Goal: Task Accomplishment & Management: Manage account settings

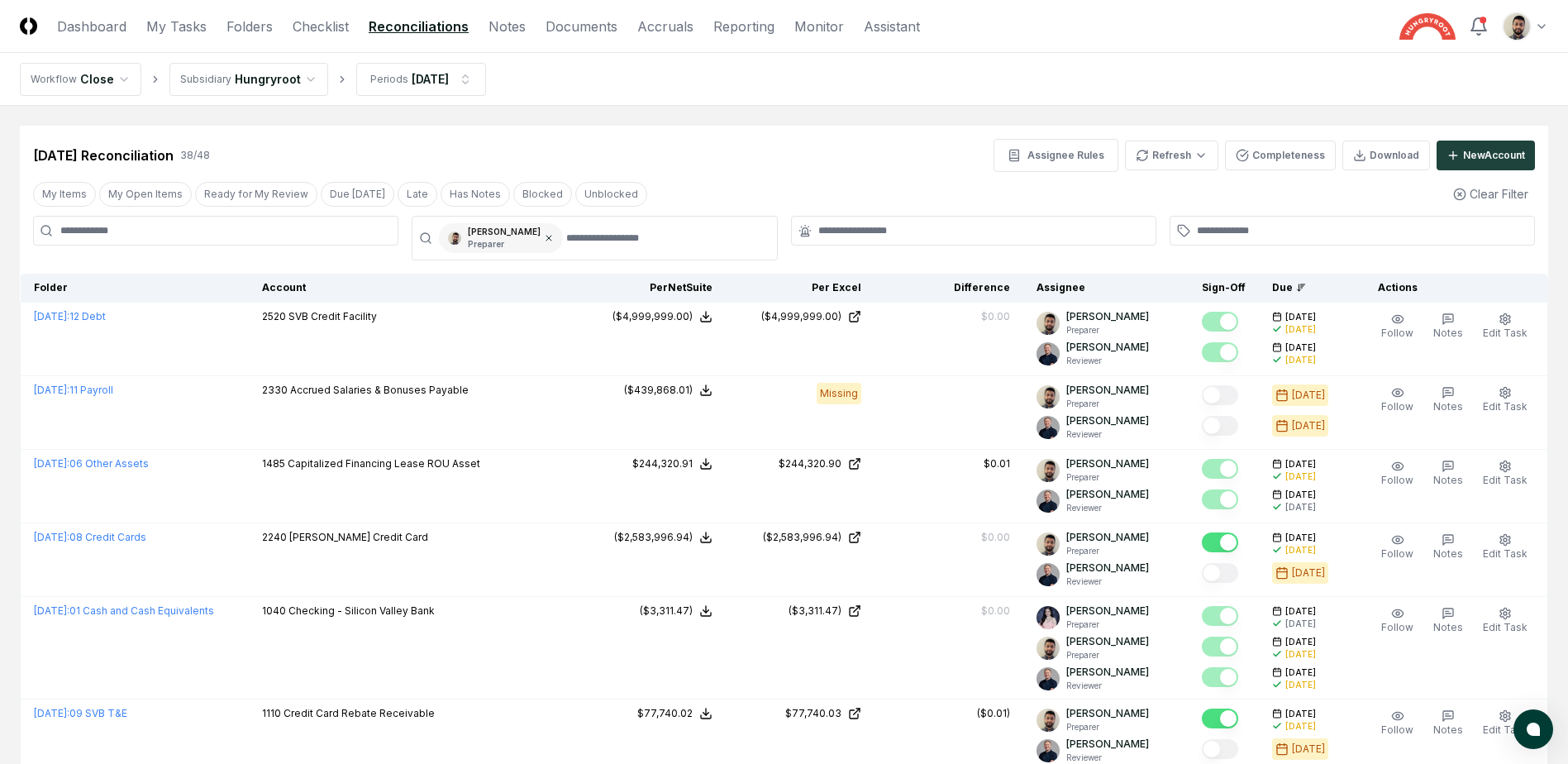
click at [547, 239] on icon at bounding box center [549, 238] width 5 height 5
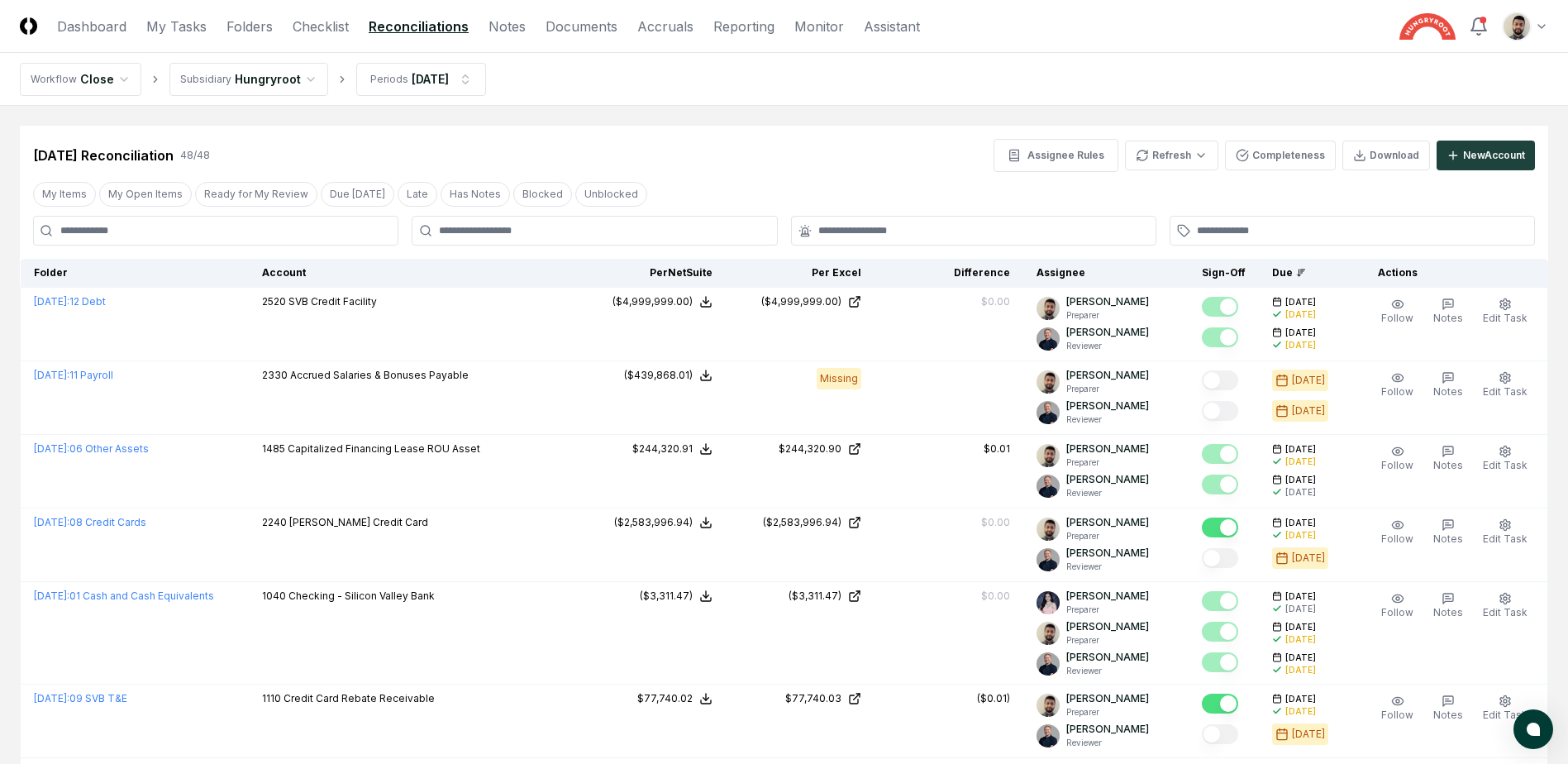
click at [302, 228] on input at bounding box center [215, 230] width 365 height 29
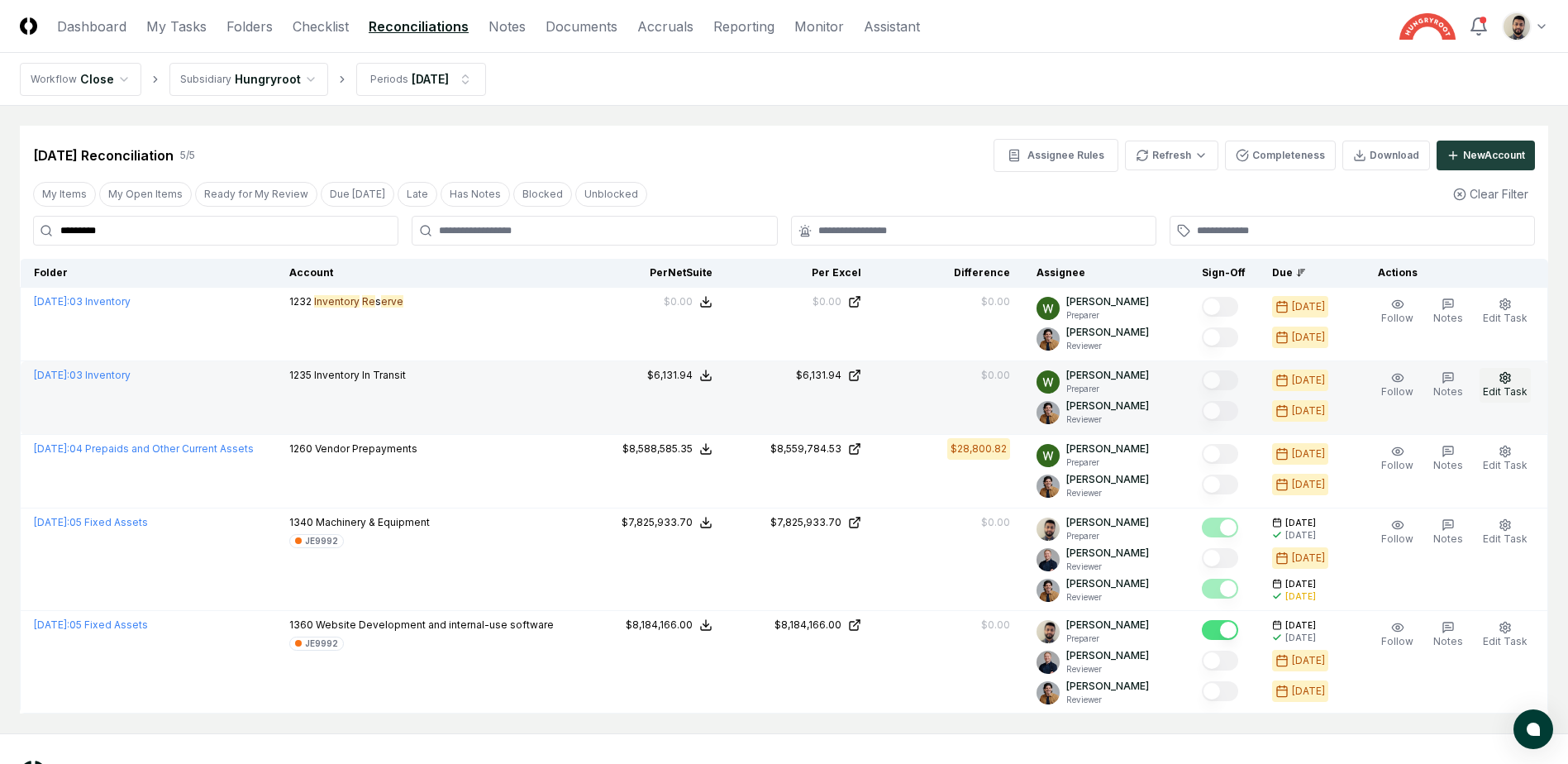
click at [1514, 386] on span "Edit Task" at bounding box center [1506, 391] width 45 height 12
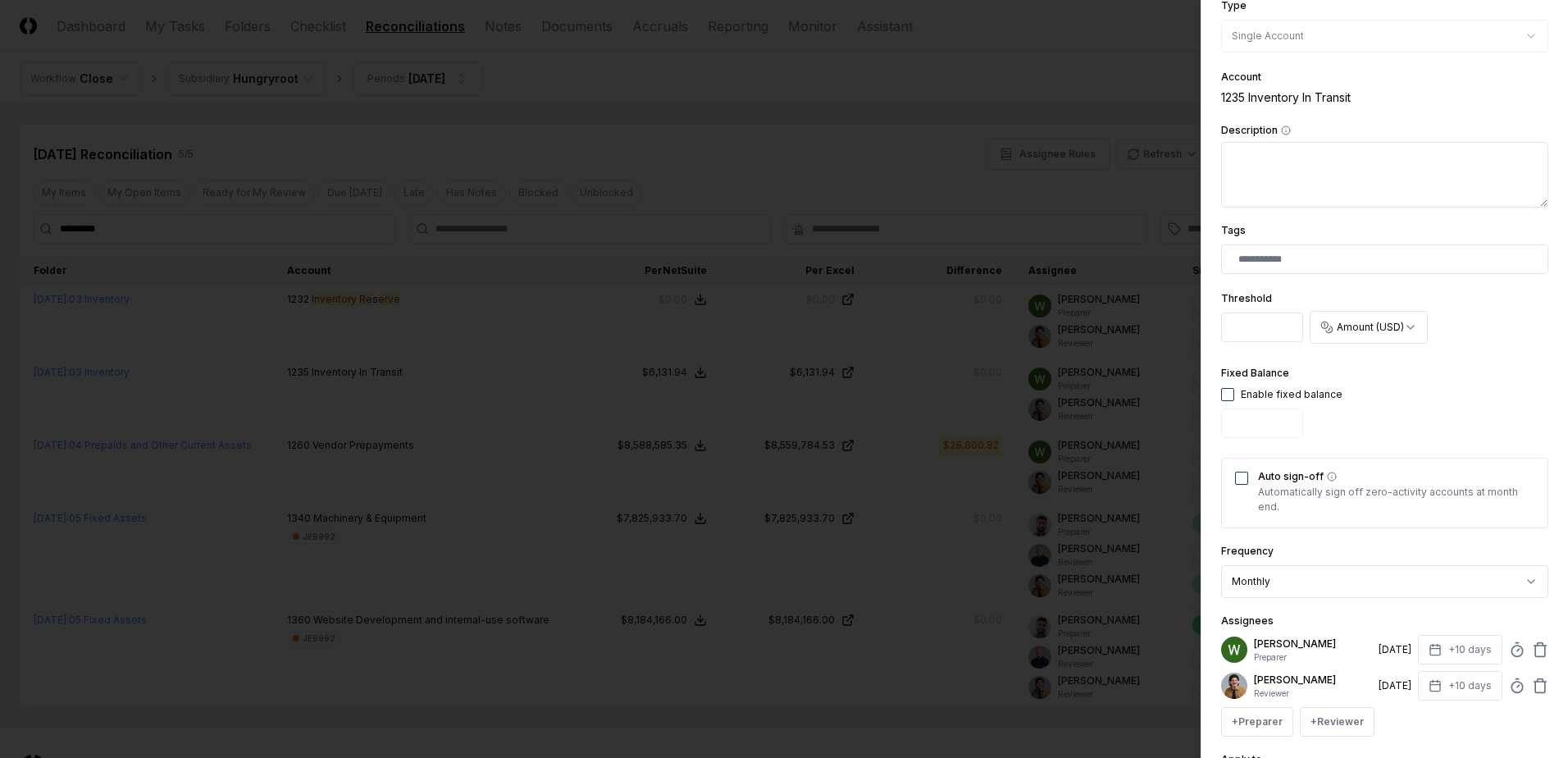
scroll to position [403, 0]
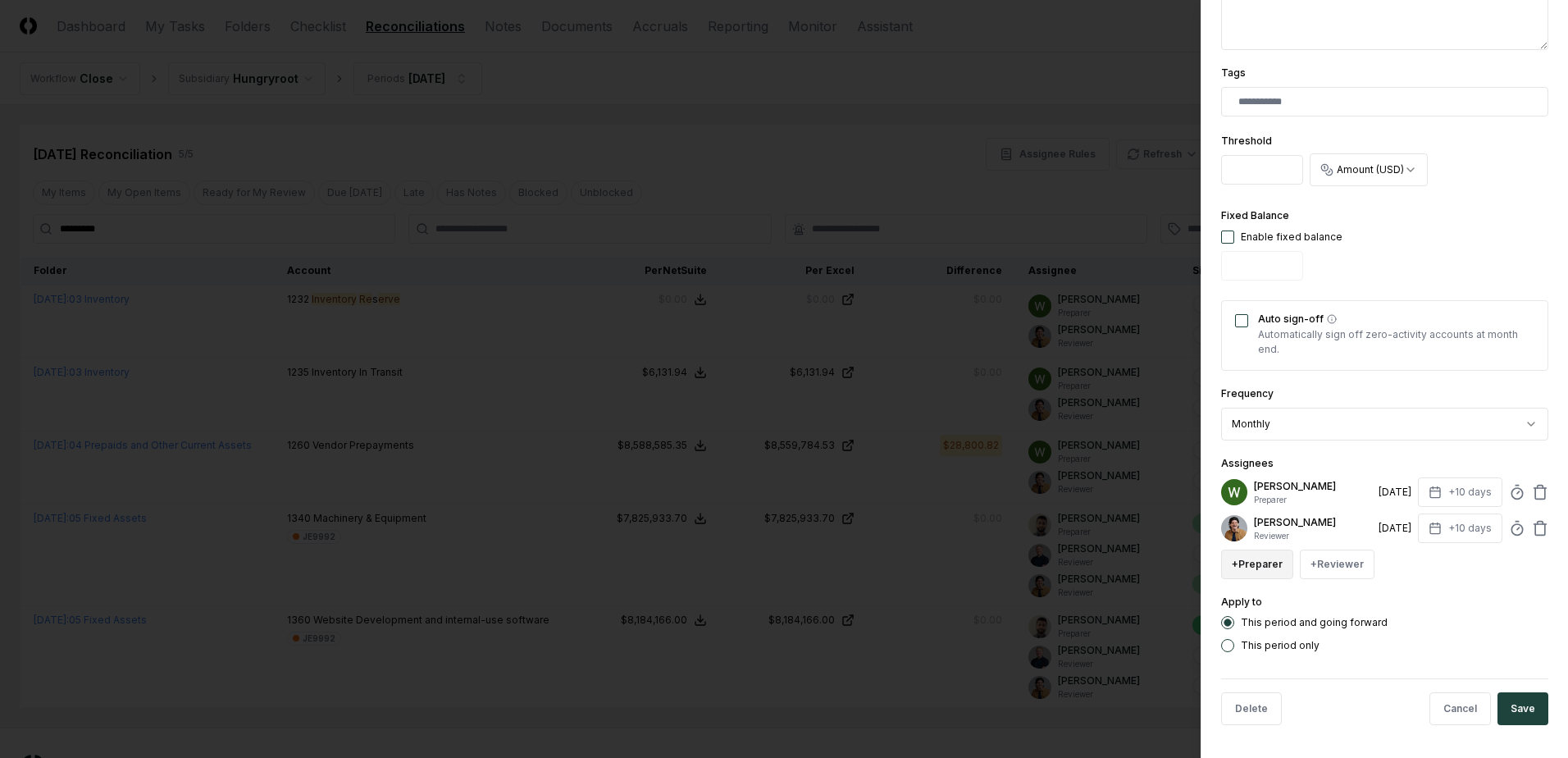
click at [1277, 566] on button "+ Preparer" at bounding box center [1257, 564] width 72 height 29
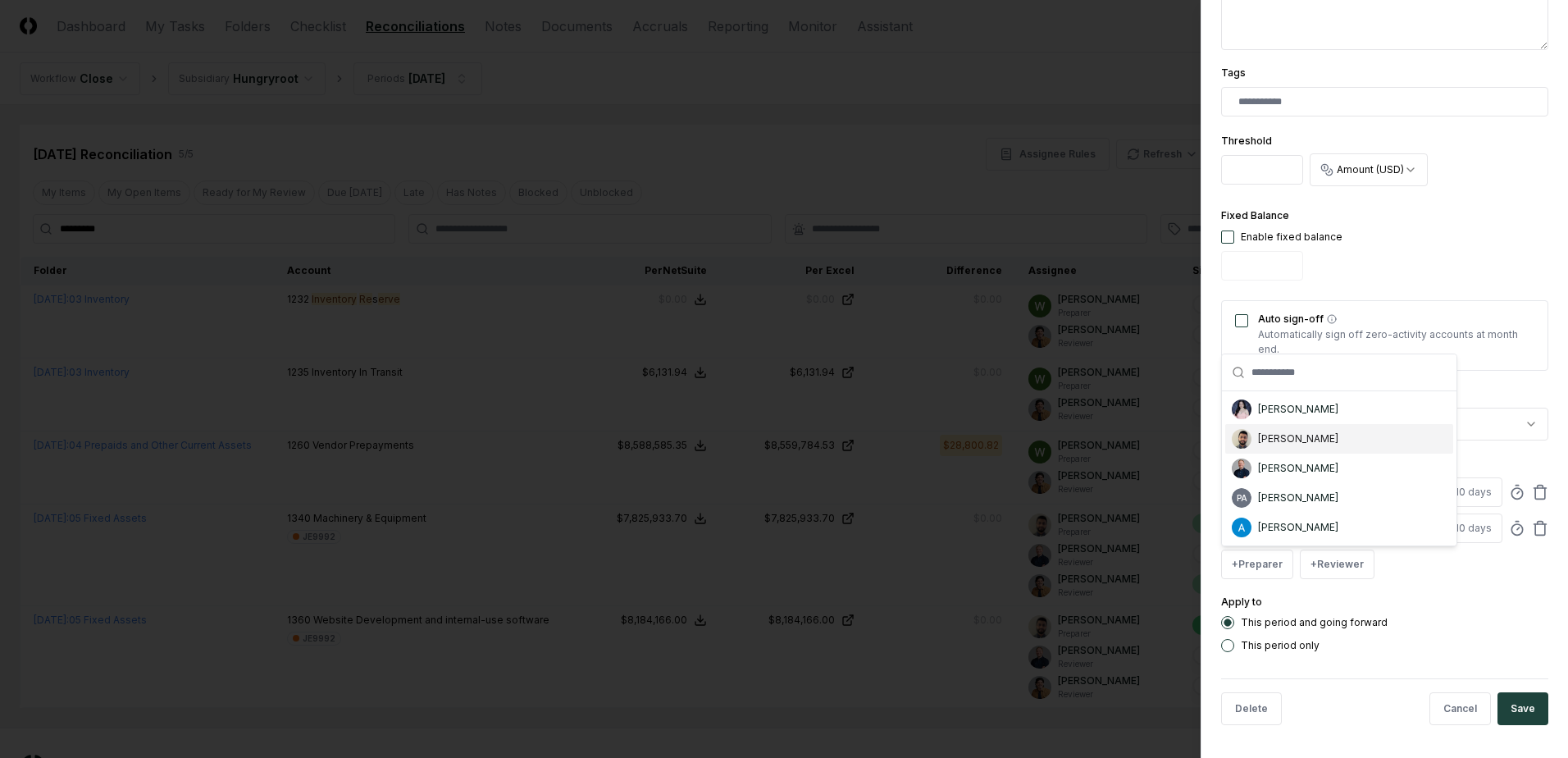
click at [1299, 440] on div "[PERSON_NAME]" at bounding box center [1299, 439] width 81 height 15
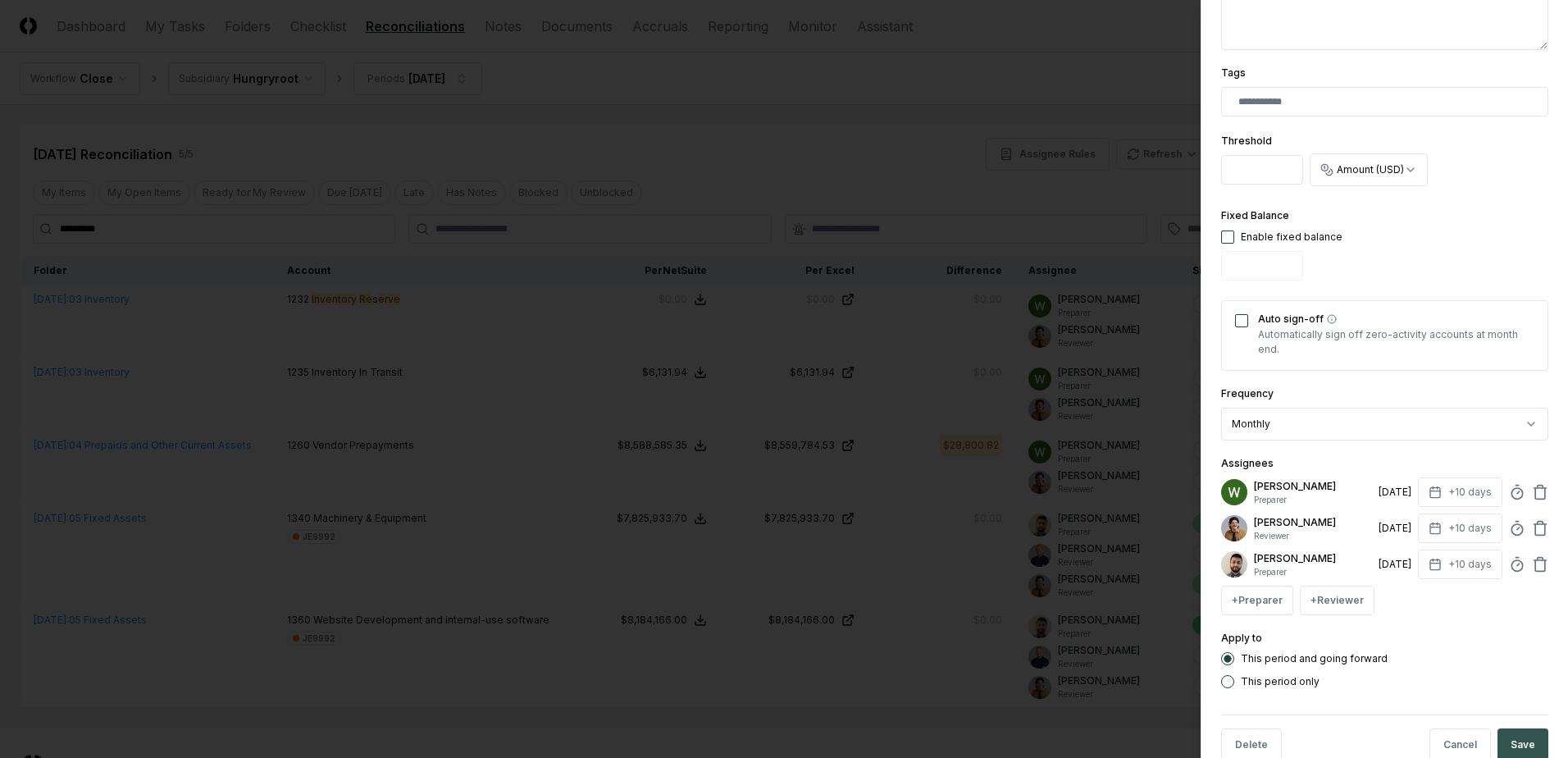
click at [1504, 745] on button "Save" at bounding box center [1523, 745] width 51 height 33
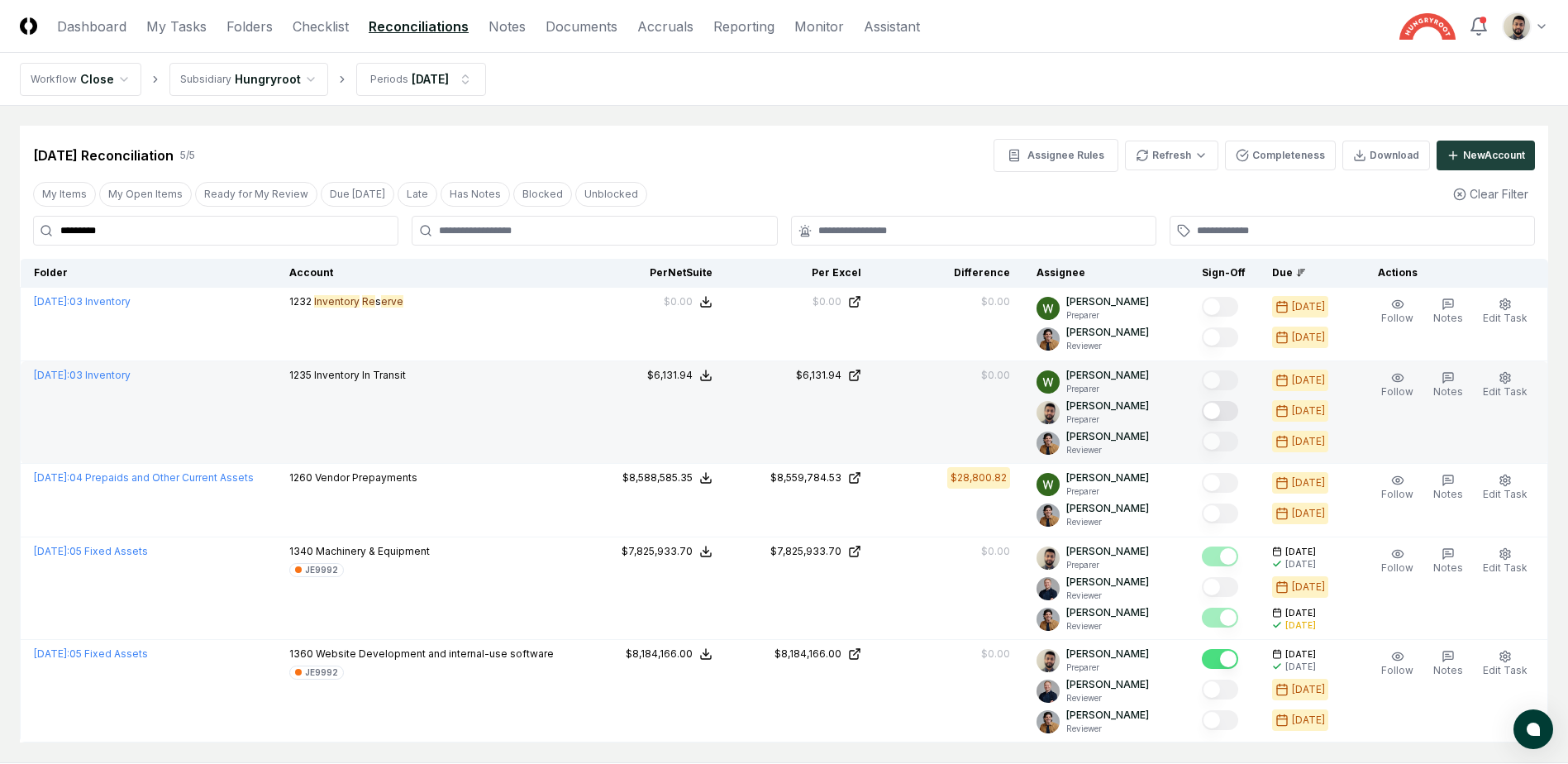
click at [1238, 410] on button "Mark complete" at bounding box center [1220, 411] width 36 height 20
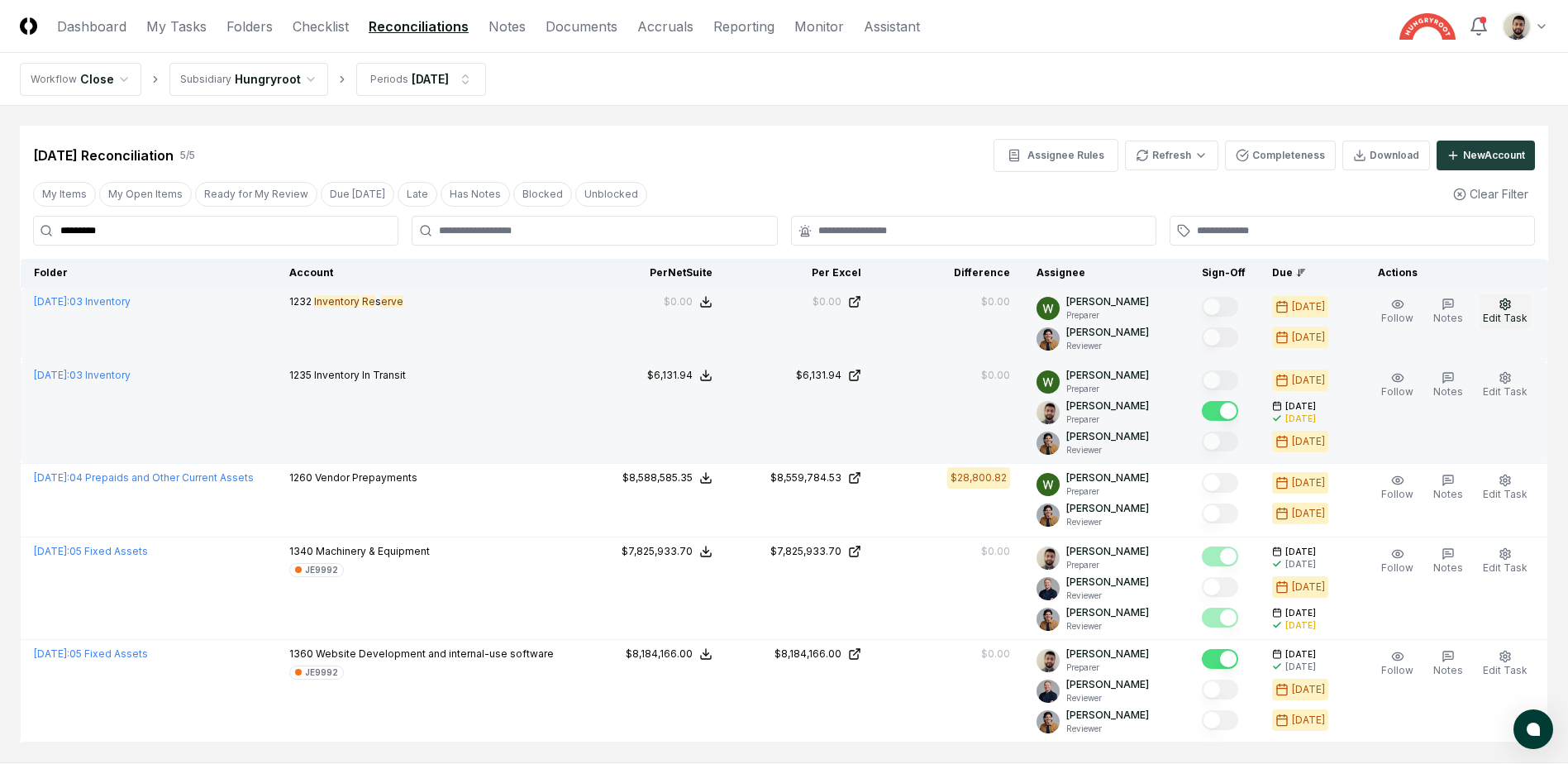
click at [1501, 310] on icon "button" at bounding box center [1505, 304] width 13 height 13
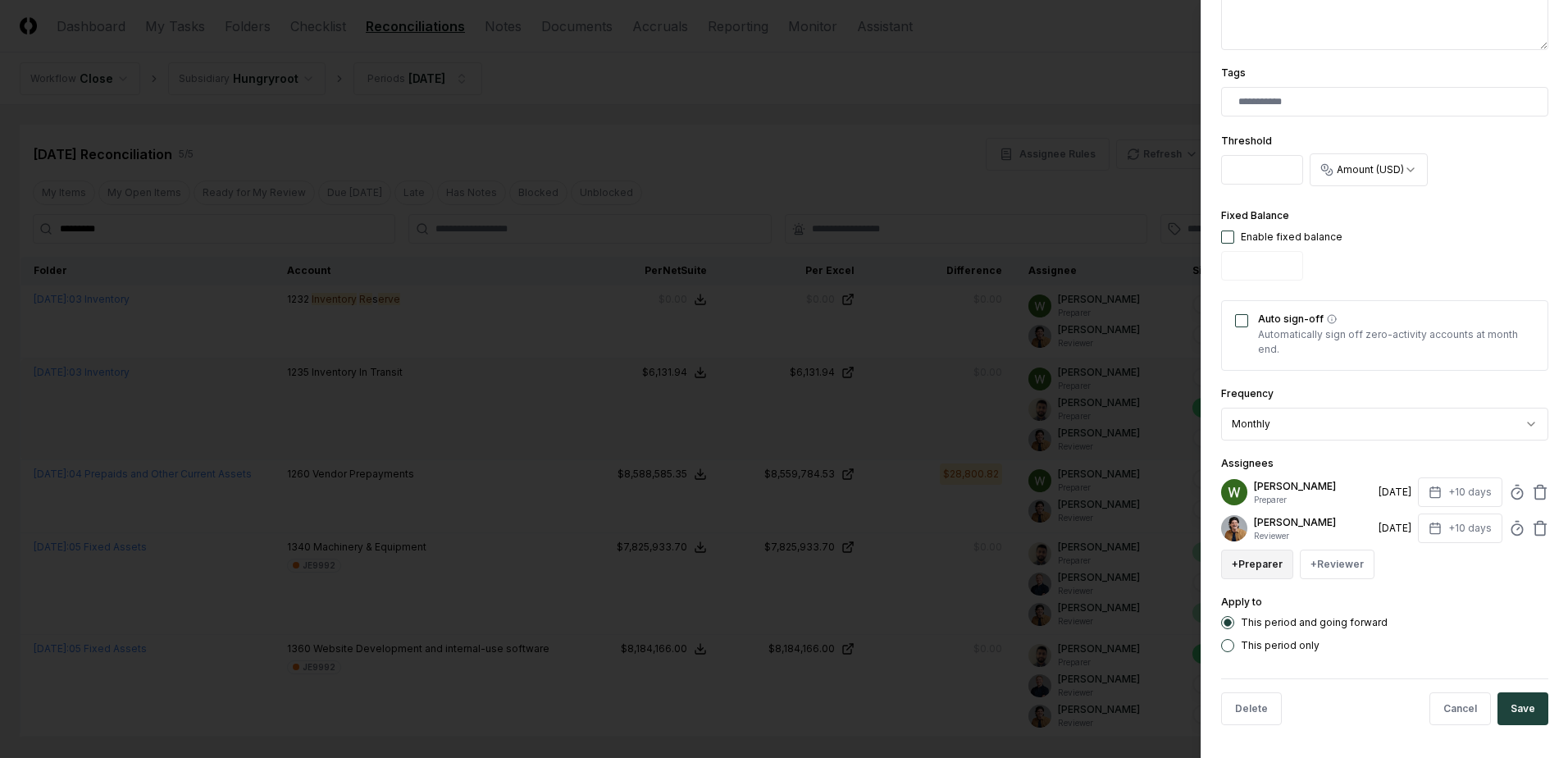
click at [1272, 568] on button "+ Preparer" at bounding box center [1257, 564] width 72 height 29
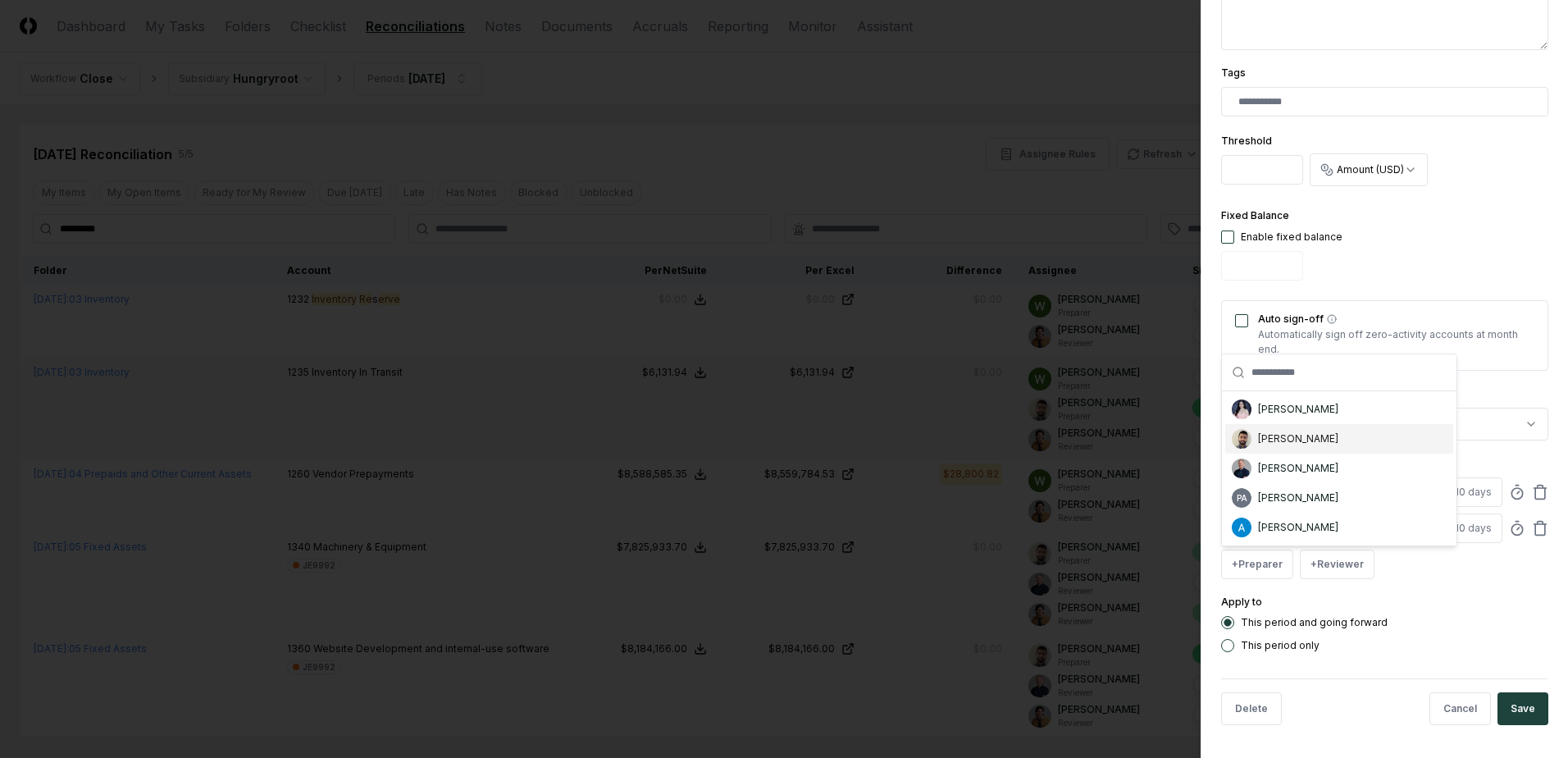
click at [1282, 440] on div "[PERSON_NAME]" at bounding box center [1299, 439] width 81 height 15
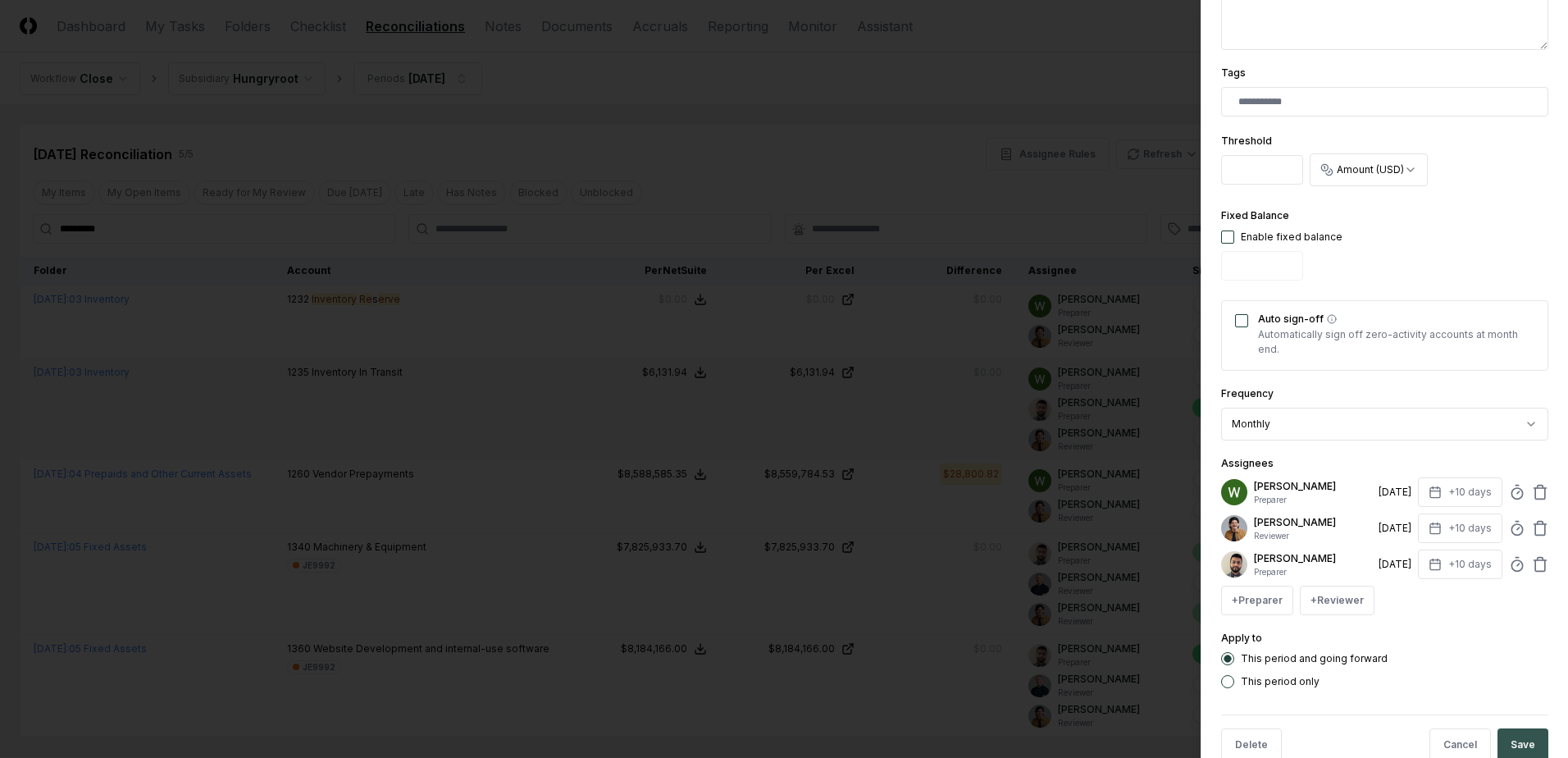
click at [1503, 738] on button "Save" at bounding box center [1523, 745] width 51 height 33
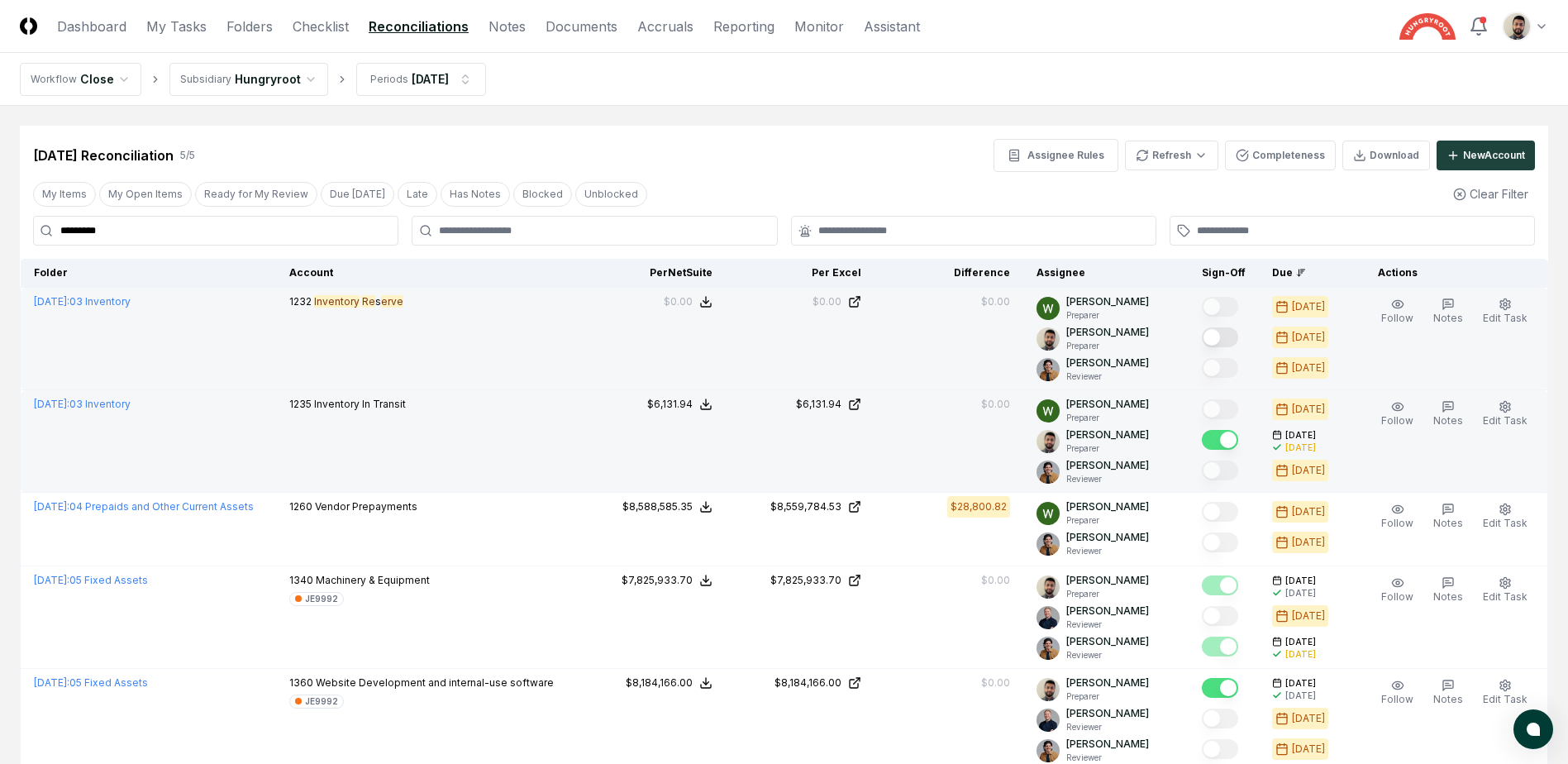
click at [1237, 334] on button "Mark complete" at bounding box center [1220, 337] width 36 height 20
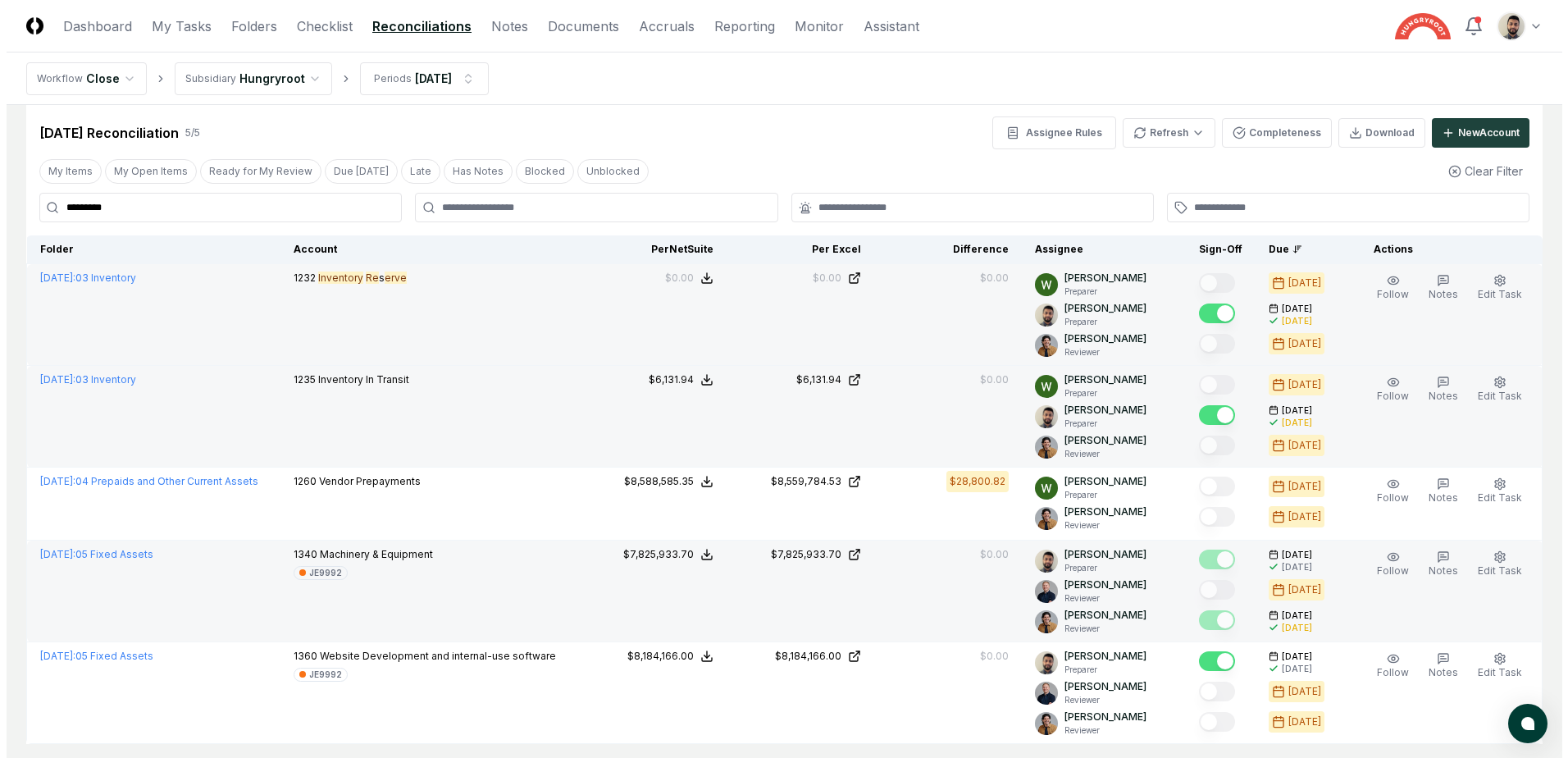
scroll to position [0, 0]
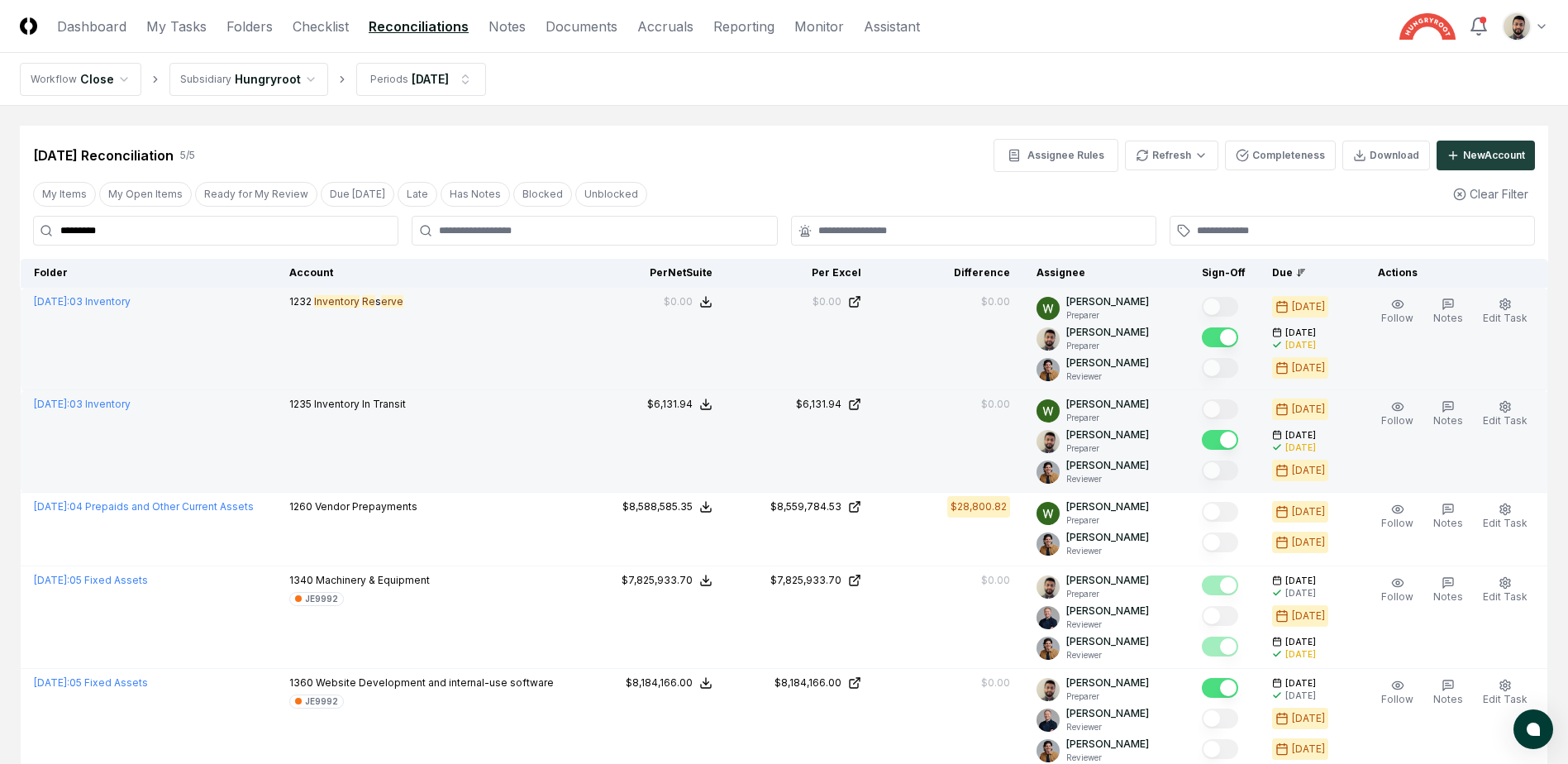
drag, startPoint x: 200, startPoint y: 237, endPoint x: 116, endPoint y: 269, distance: 89.9
click at [17, 227] on main "Cancel Reassign [DATE] Reconciliation 5 / 5 Assignee Rules Refresh Completeness…" at bounding box center [784, 448] width 1568 height 685
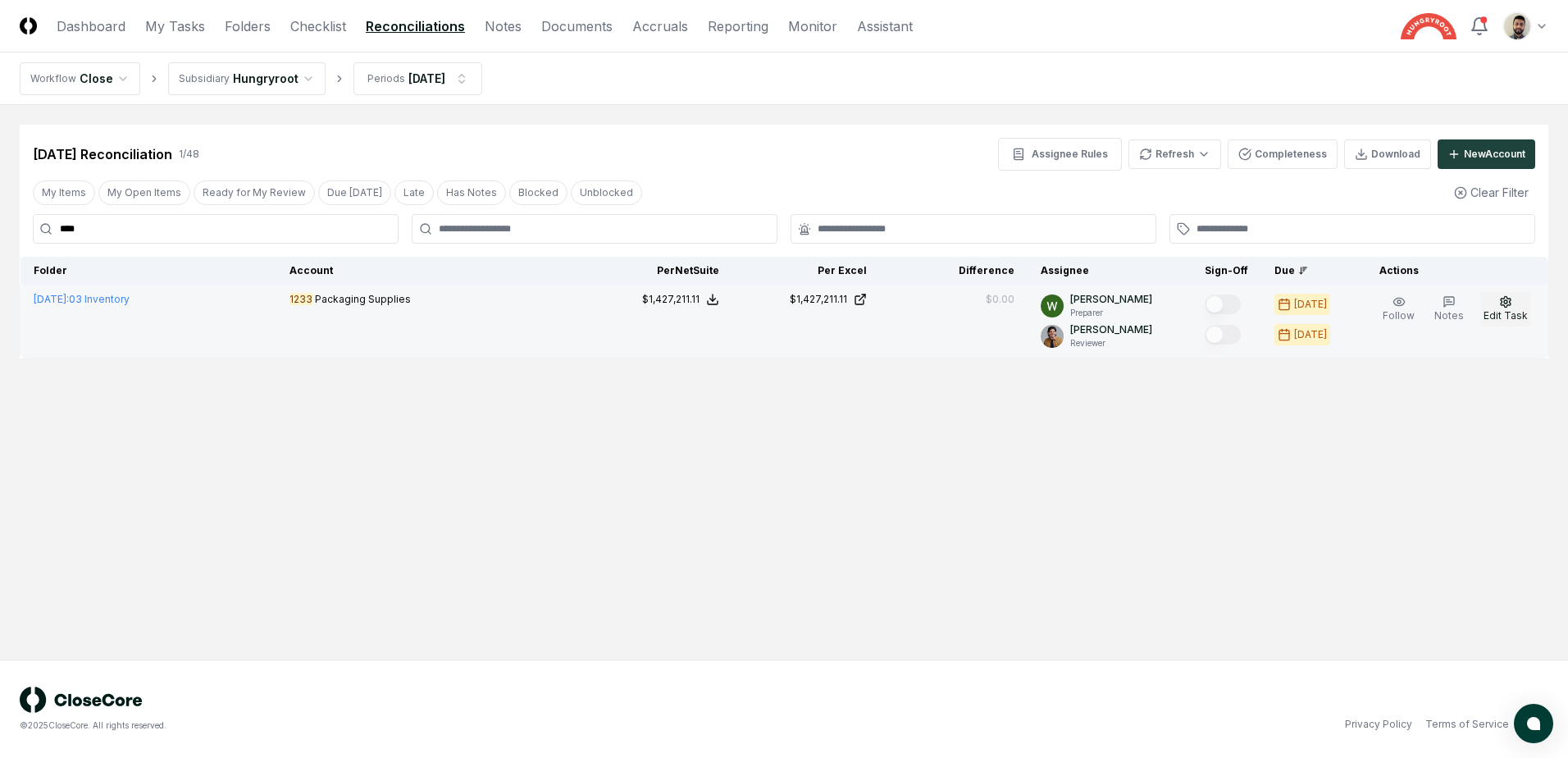
click at [1501, 313] on span "Edit Task" at bounding box center [1506, 315] width 45 height 12
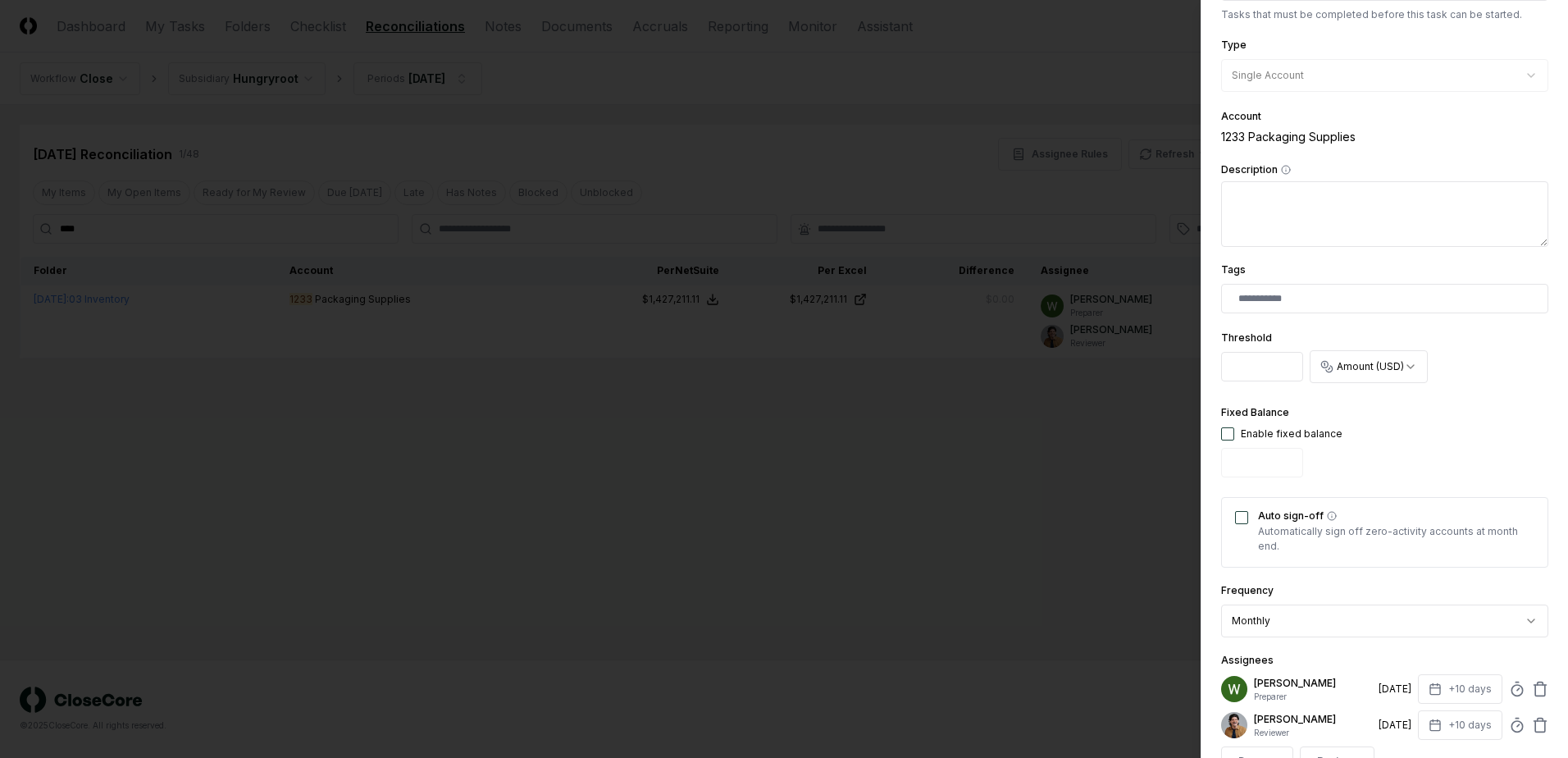
scroll to position [328, 0]
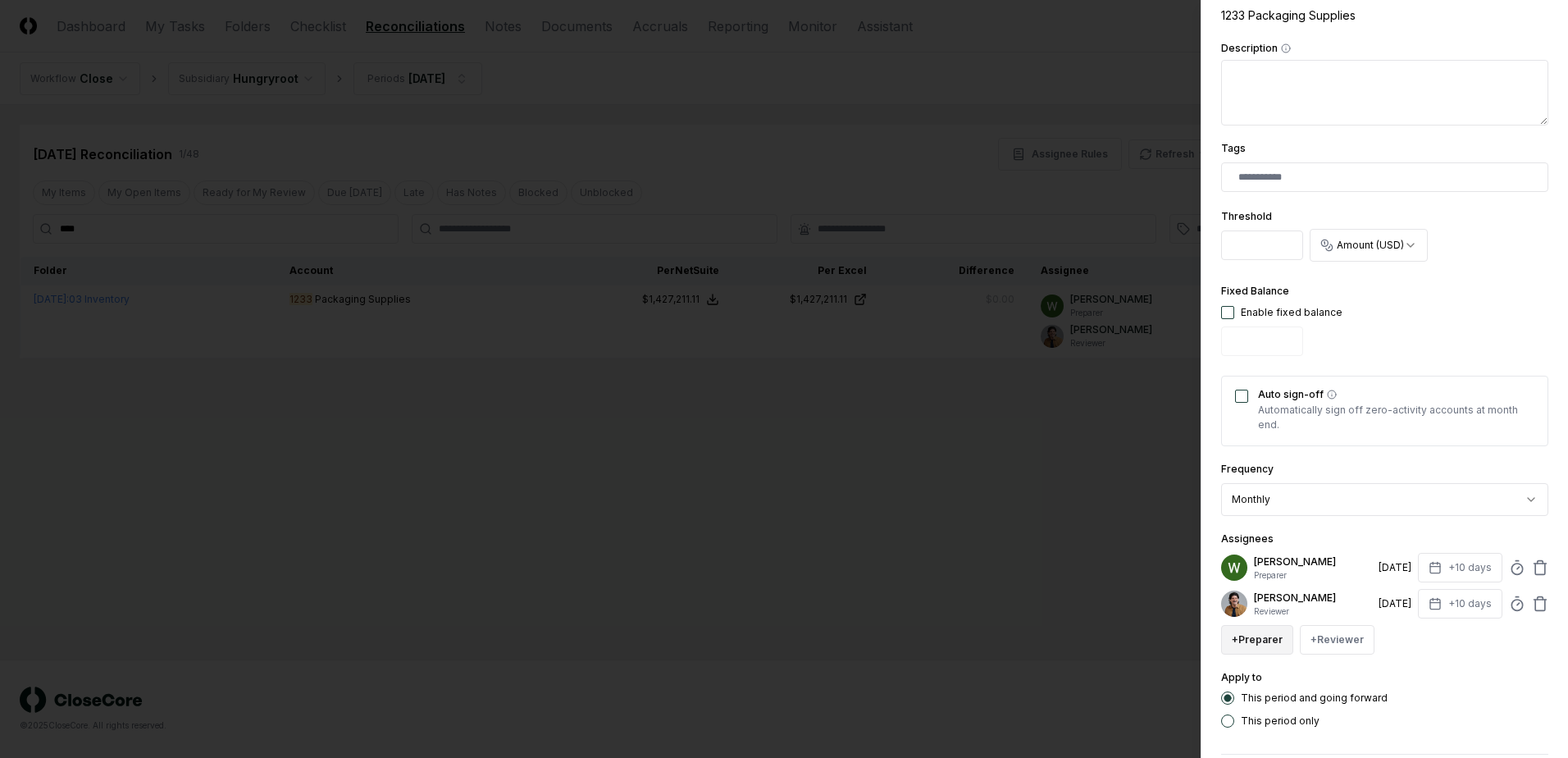
click at [1256, 634] on button "+ Preparer" at bounding box center [1257, 640] width 72 height 29
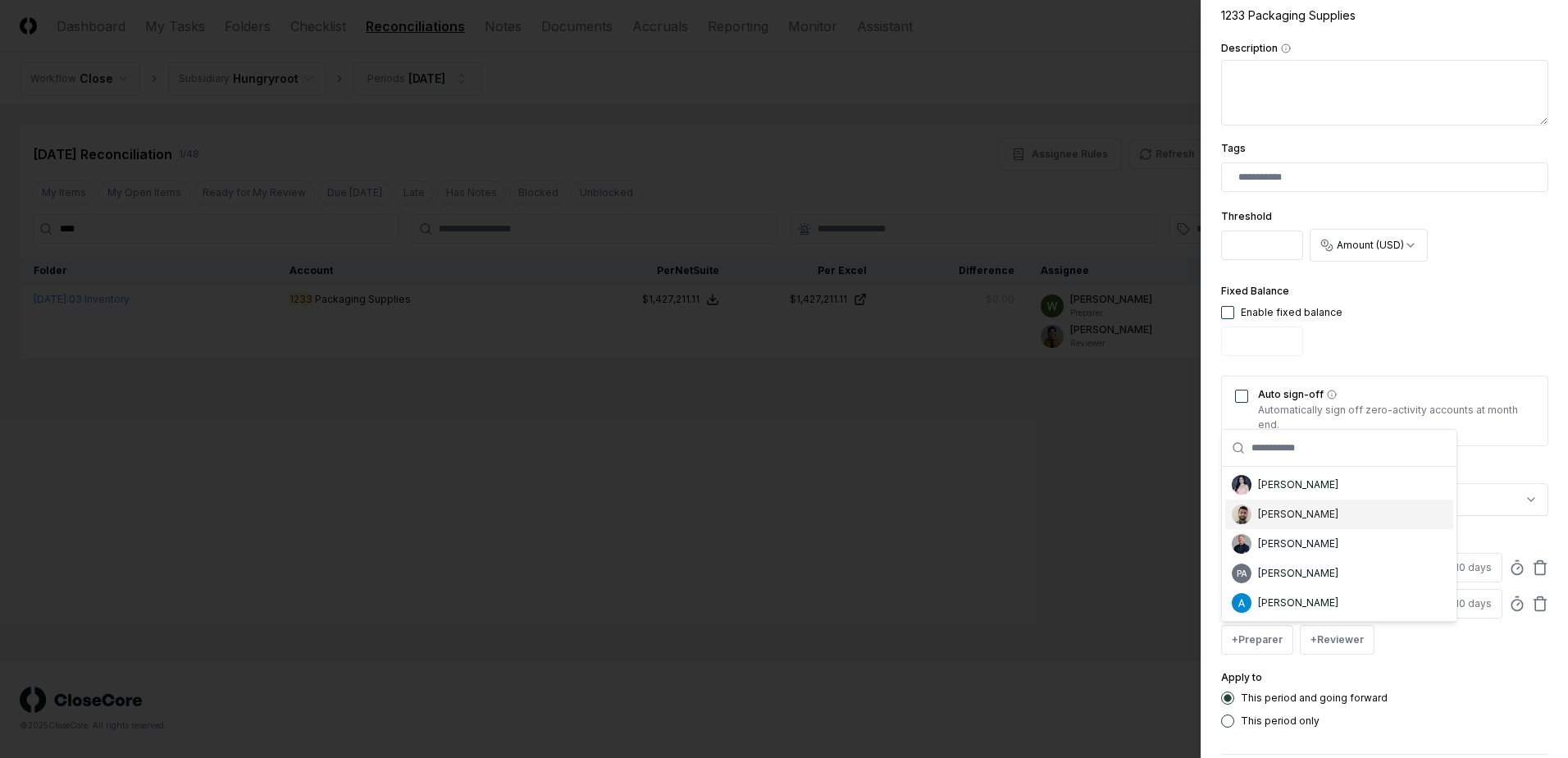
click at [1292, 518] on div "[PERSON_NAME]" at bounding box center [1299, 514] width 81 height 15
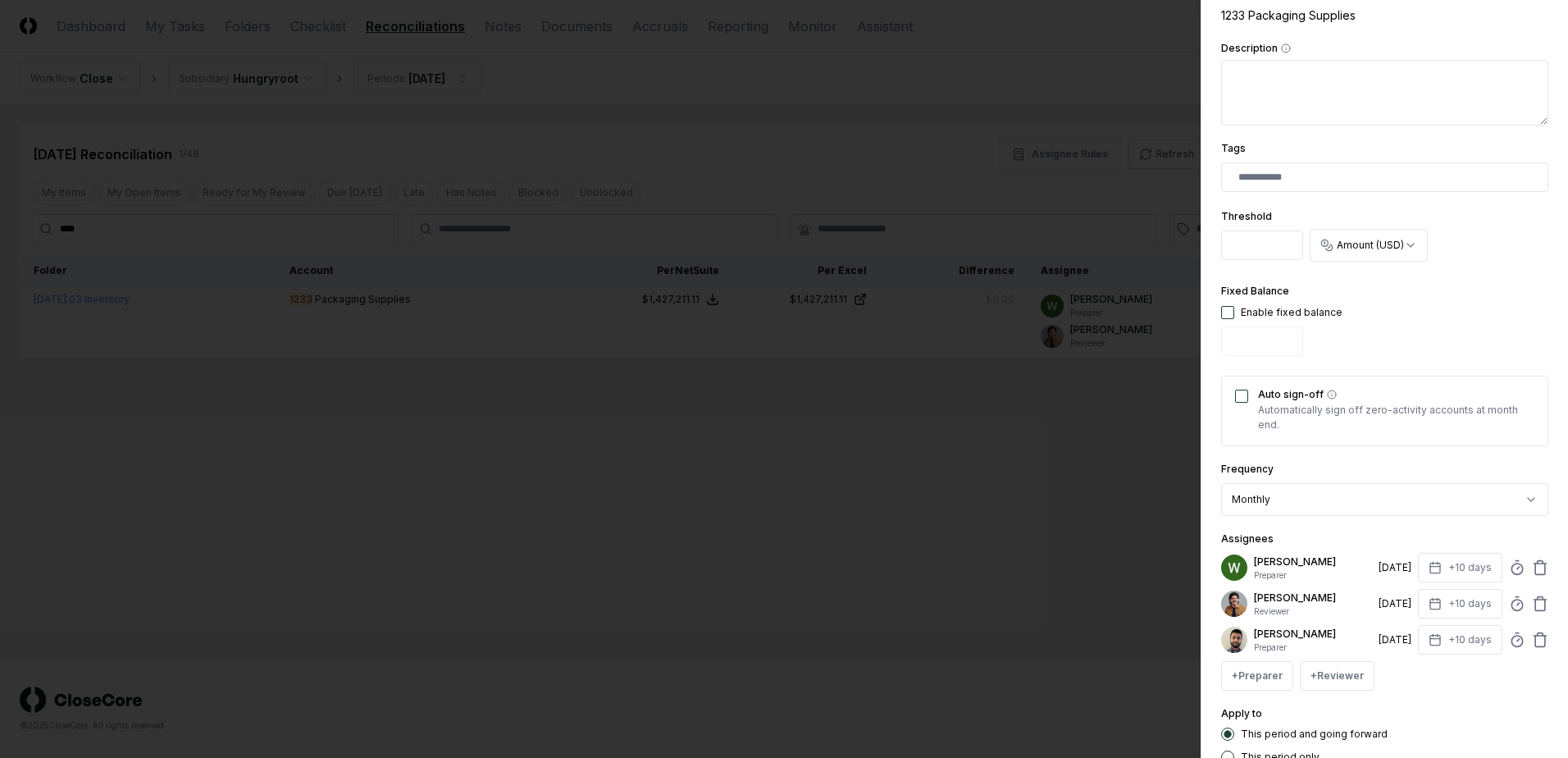
scroll to position [440, 0]
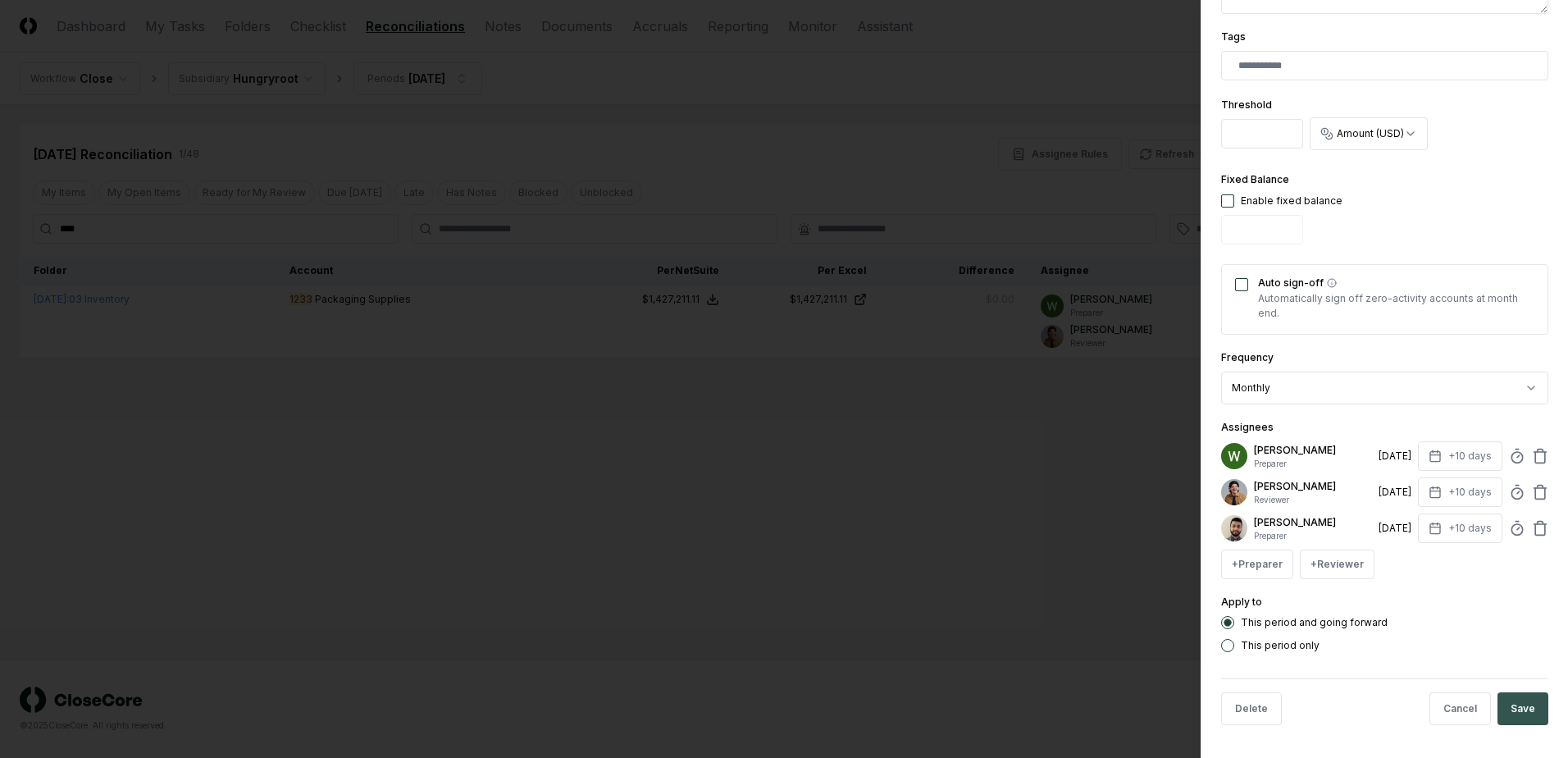
click at [1498, 707] on button "Save" at bounding box center [1523, 709] width 51 height 33
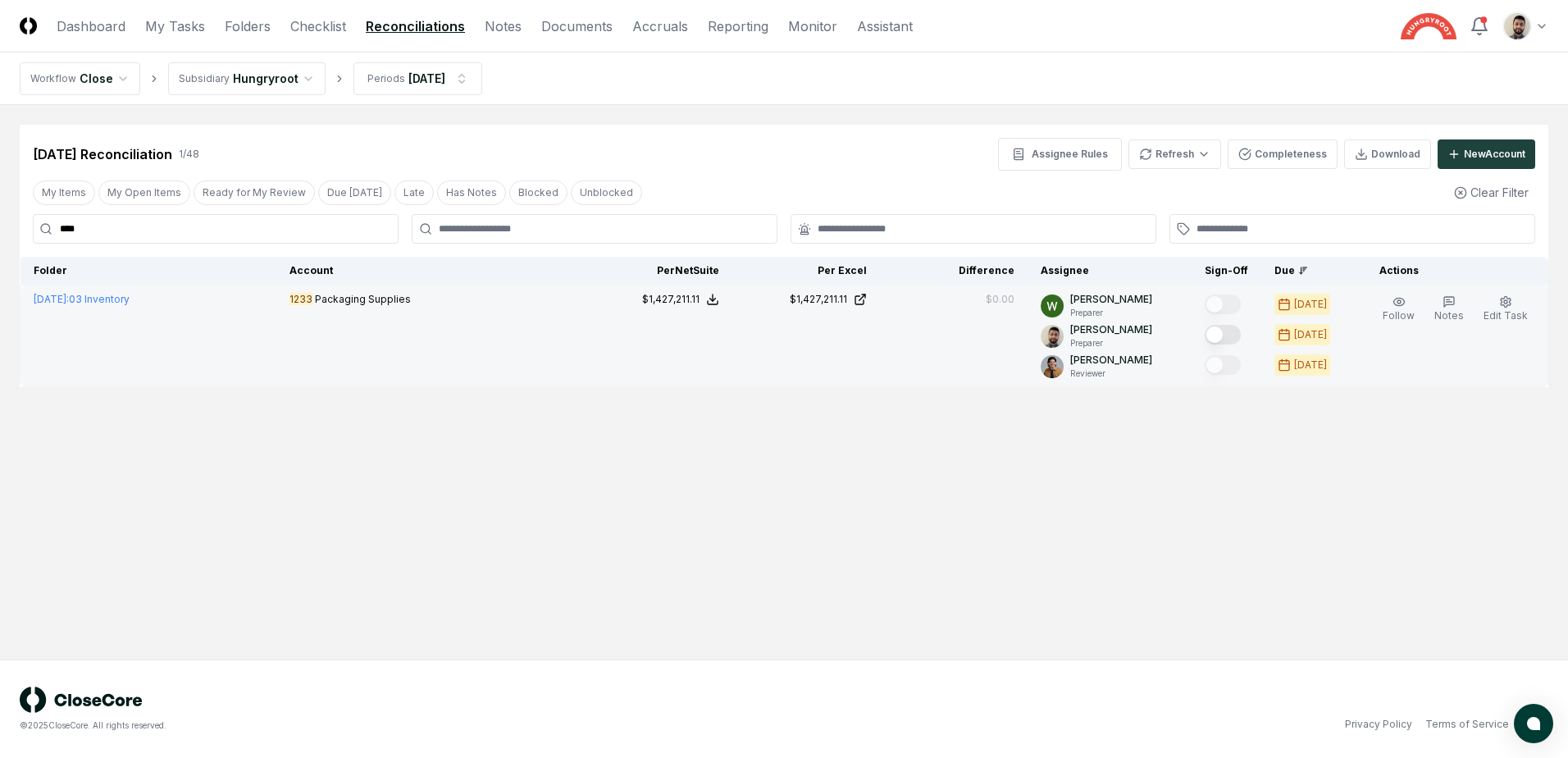
click at [1241, 339] on button "Mark complete" at bounding box center [1223, 334] width 36 height 20
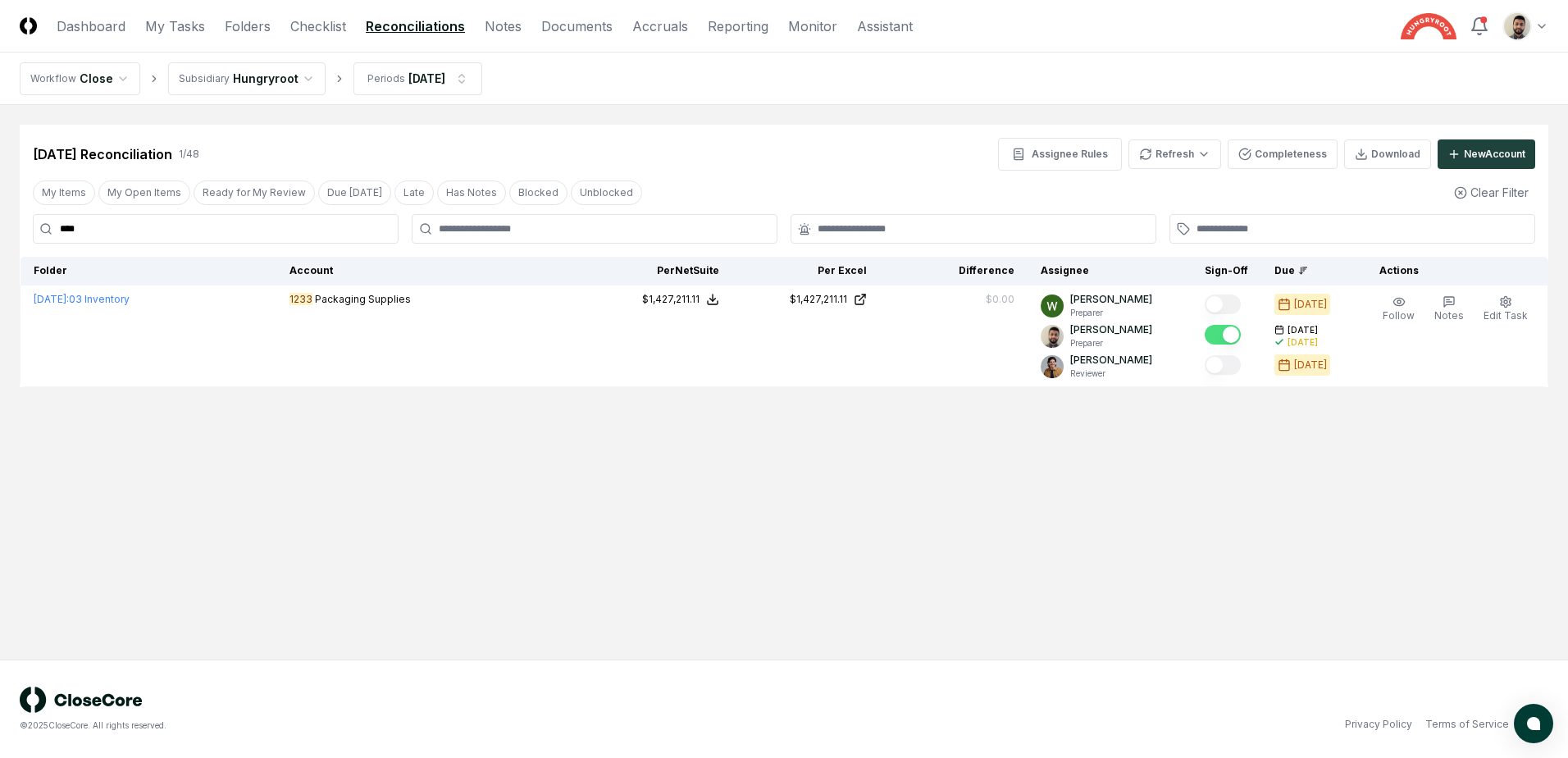
drag, startPoint x: 109, startPoint y: 216, endPoint x: 36, endPoint y: 221, distance: 73.2
click at [36, 221] on input "****" at bounding box center [215, 228] width 366 height 29
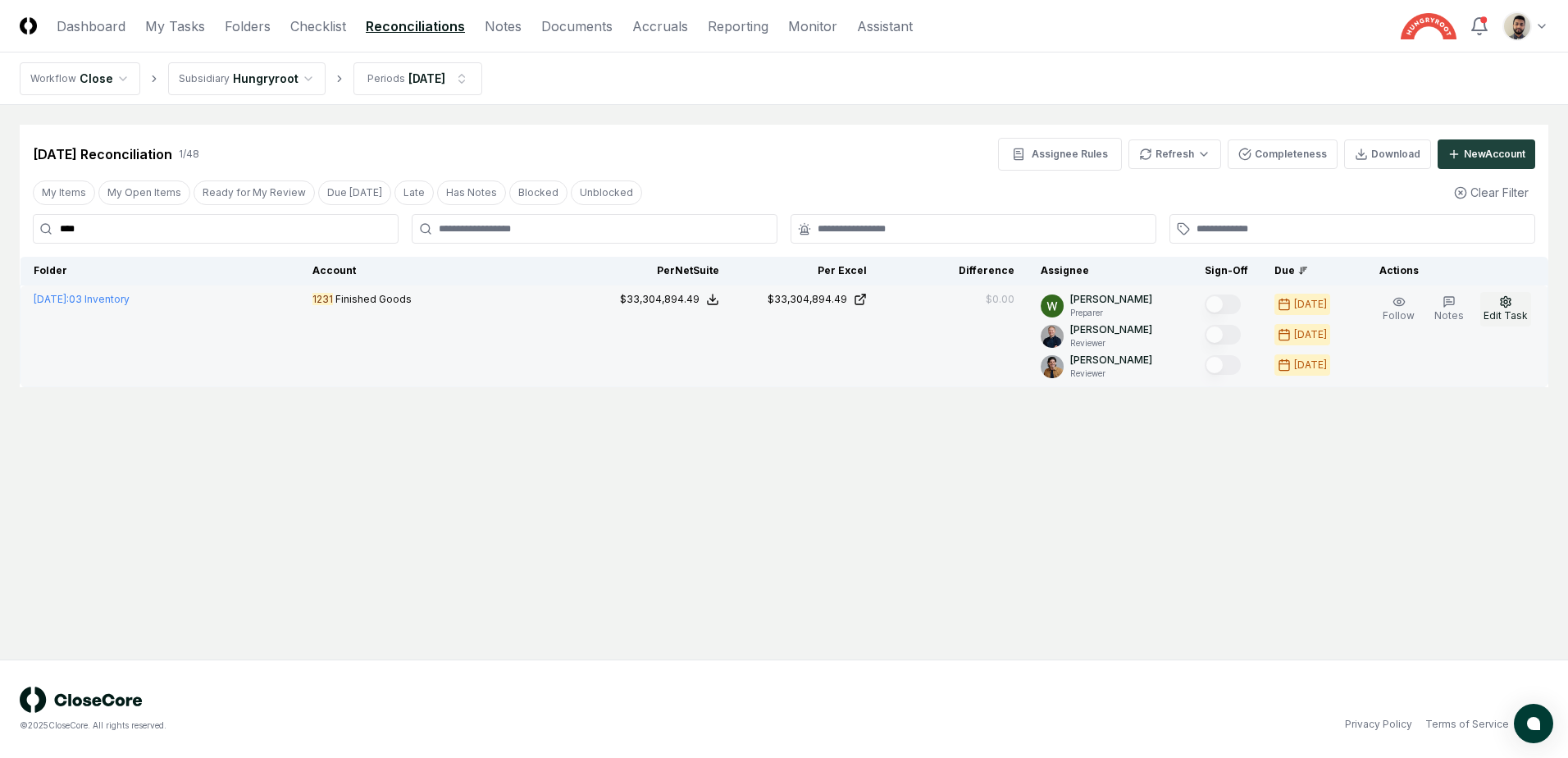
click at [1500, 312] on span "Edit Task" at bounding box center [1506, 315] width 45 height 12
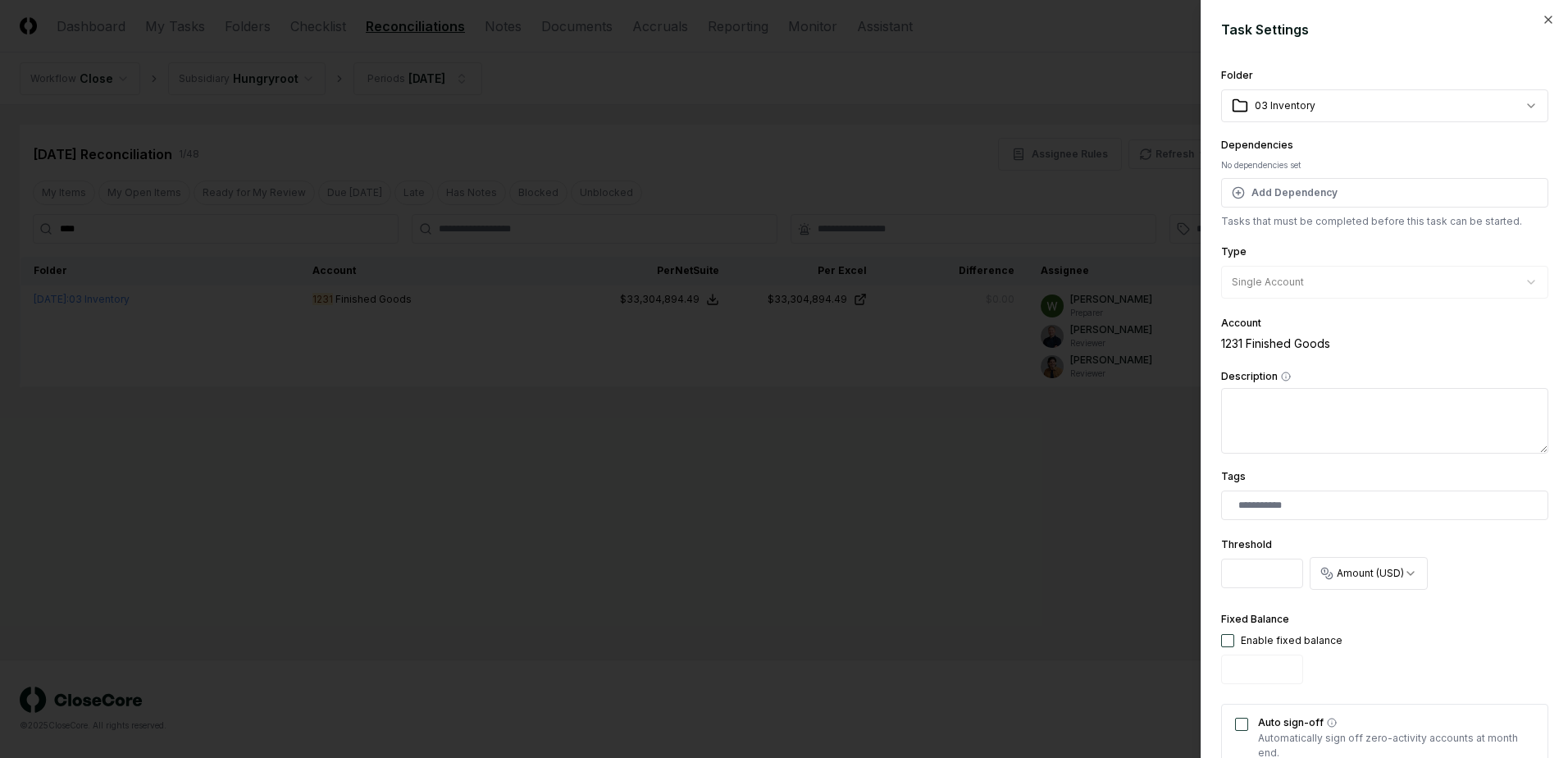
scroll to position [410, 0]
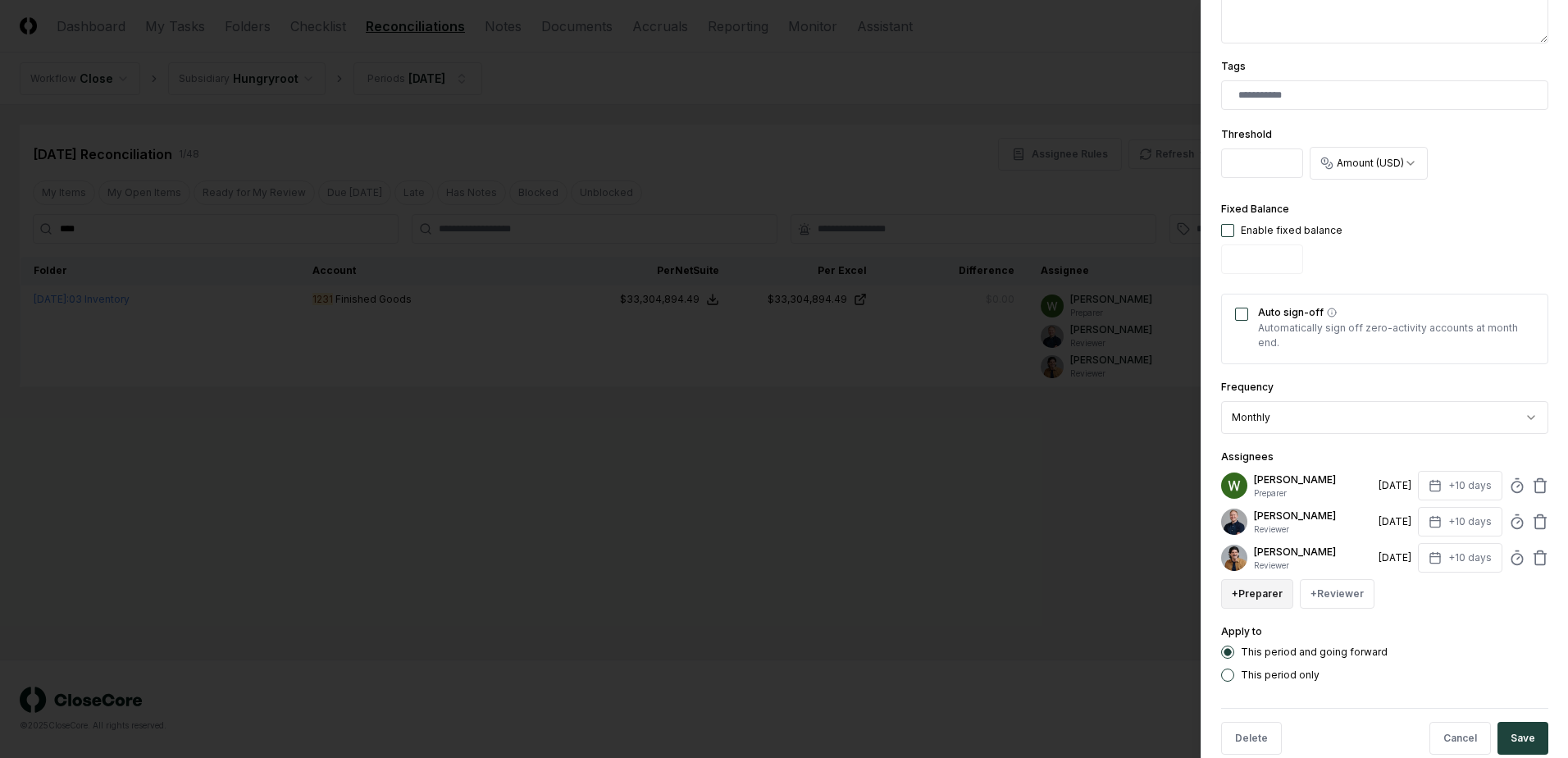
click at [1273, 599] on button "+ Preparer" at bounding box center [1257, 594] width 72 height 29
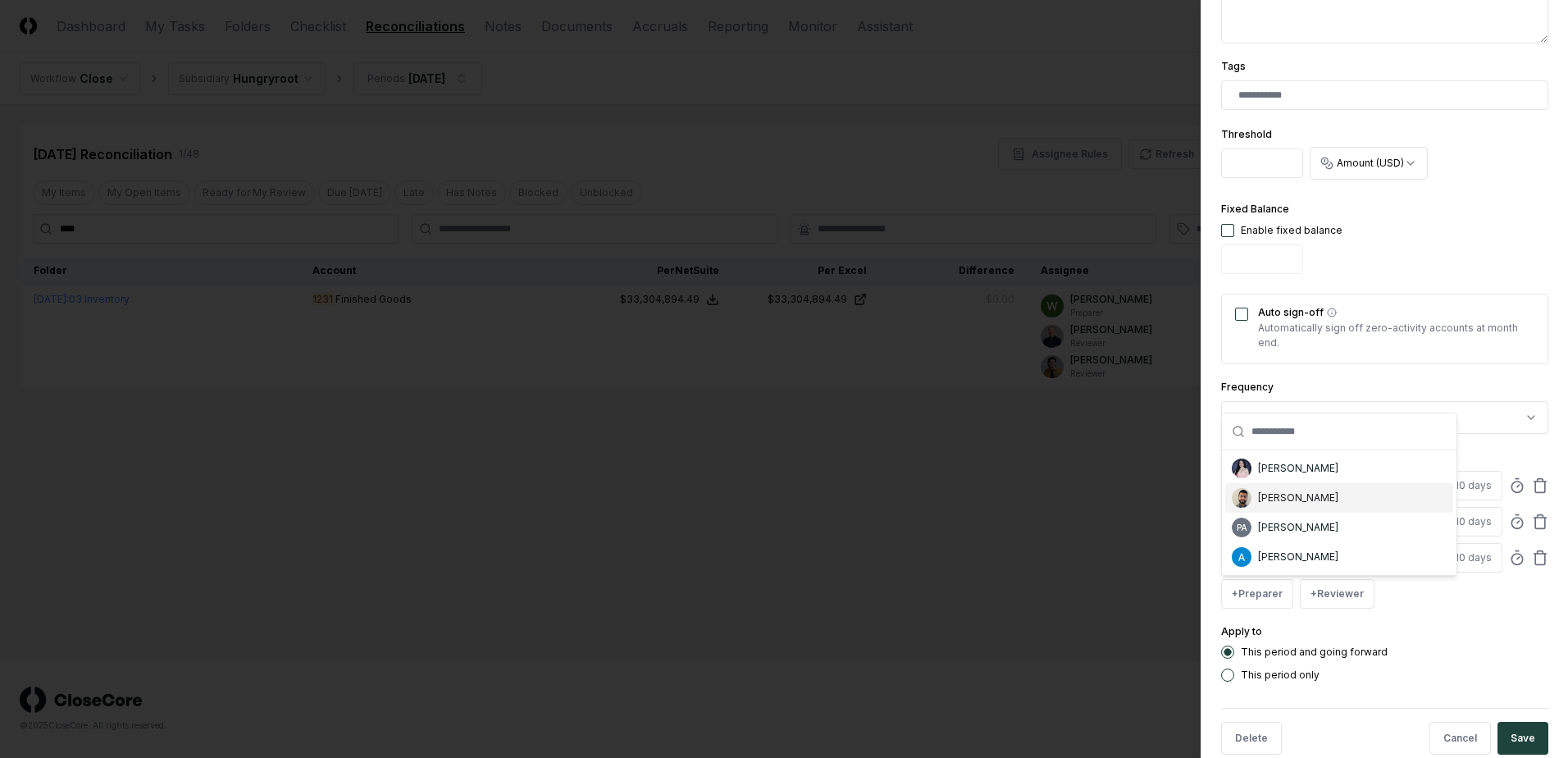
click at [1277, 491] on div "[PERSON_NAME]" at bounding box center [1299, 498] width 81 height 15
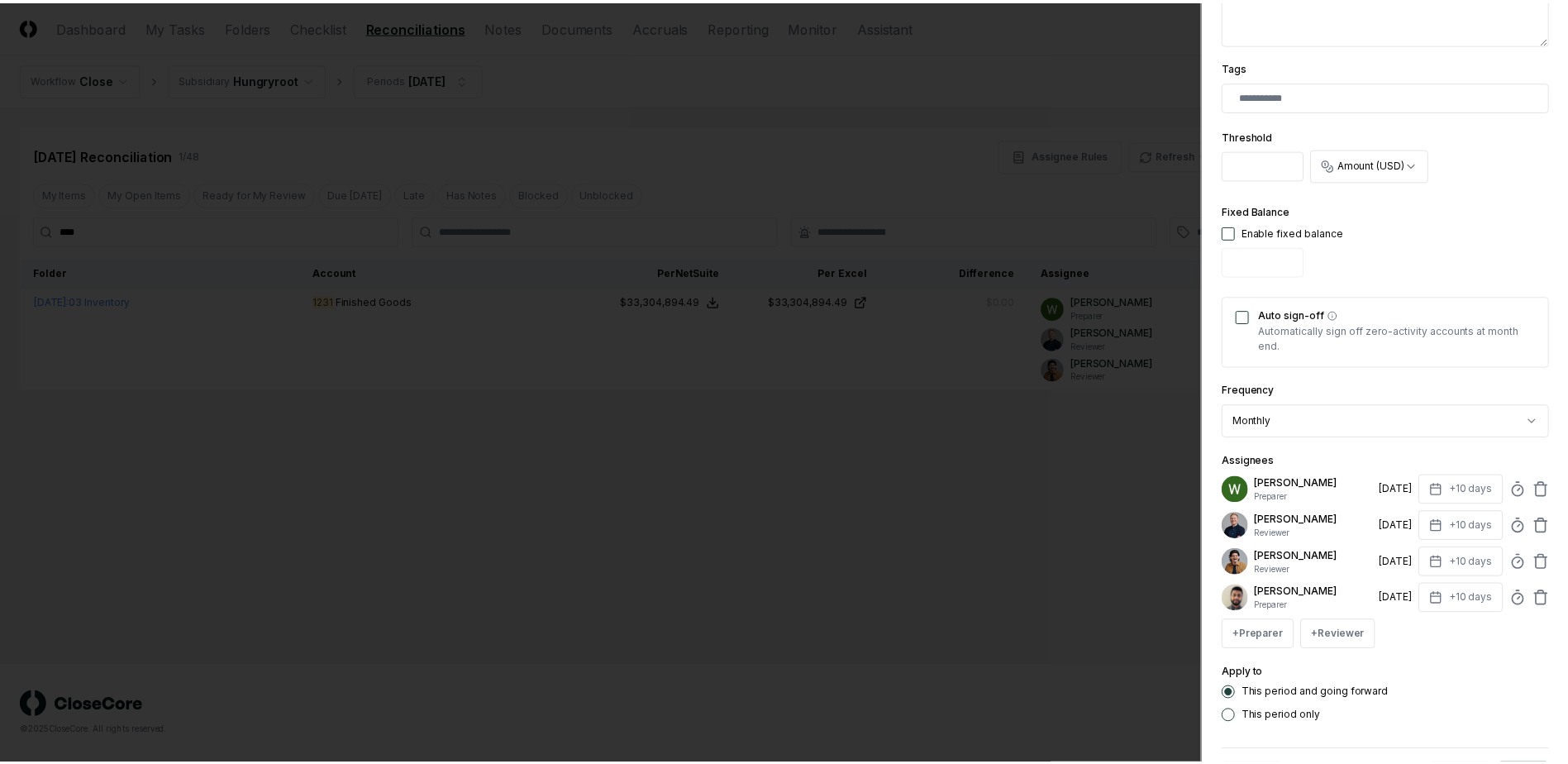
scroll to position [479, 0]
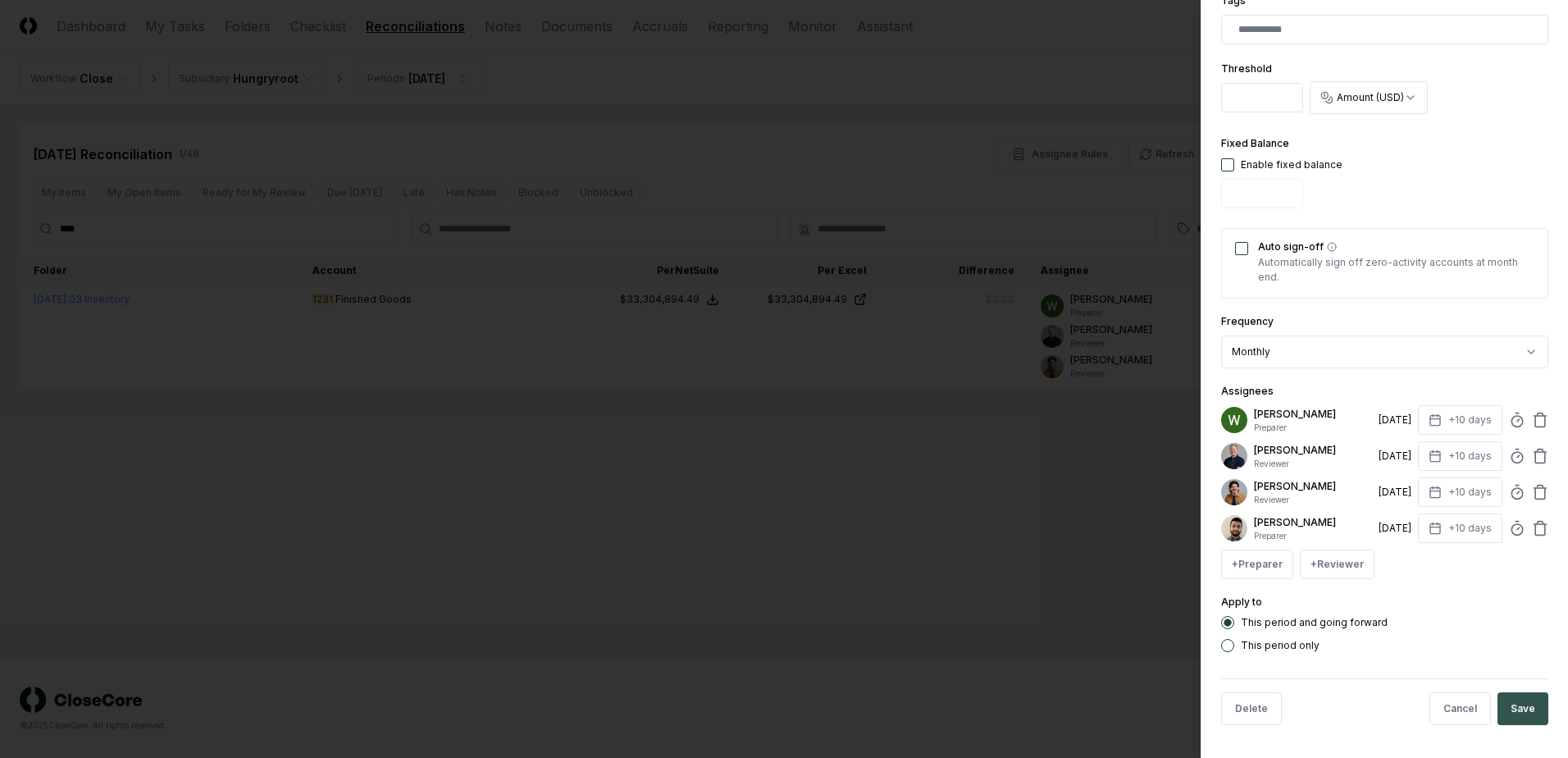
click at [1510, 705] on button "Save" at bounding box center [1523, 709] width 51 height 33
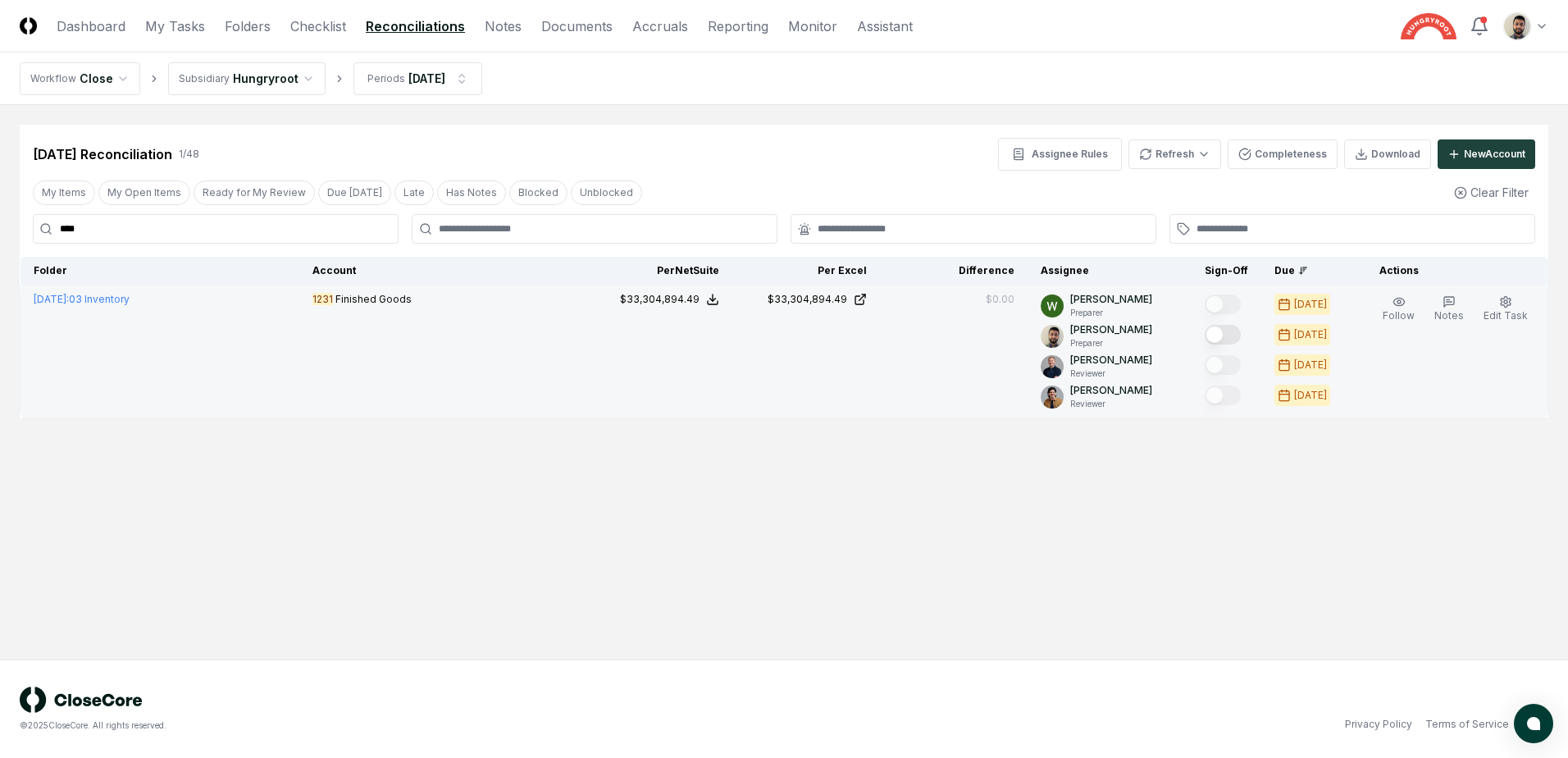
click at [1236, 337] on button "Mark complete" at bounding box center [1223, 334] width 36 height 20
drag, startPoint x: 124, startPoint y: 231, endPoint x: 2, endPoint y: 220, distance: 122.5
click at [2, 220] on main "Cancel Reassign [DATE] Reconciliation 1 / 48 Assignee Rules Refresh Completenes…" at bounding box center [784, 382] width 1568 height 555
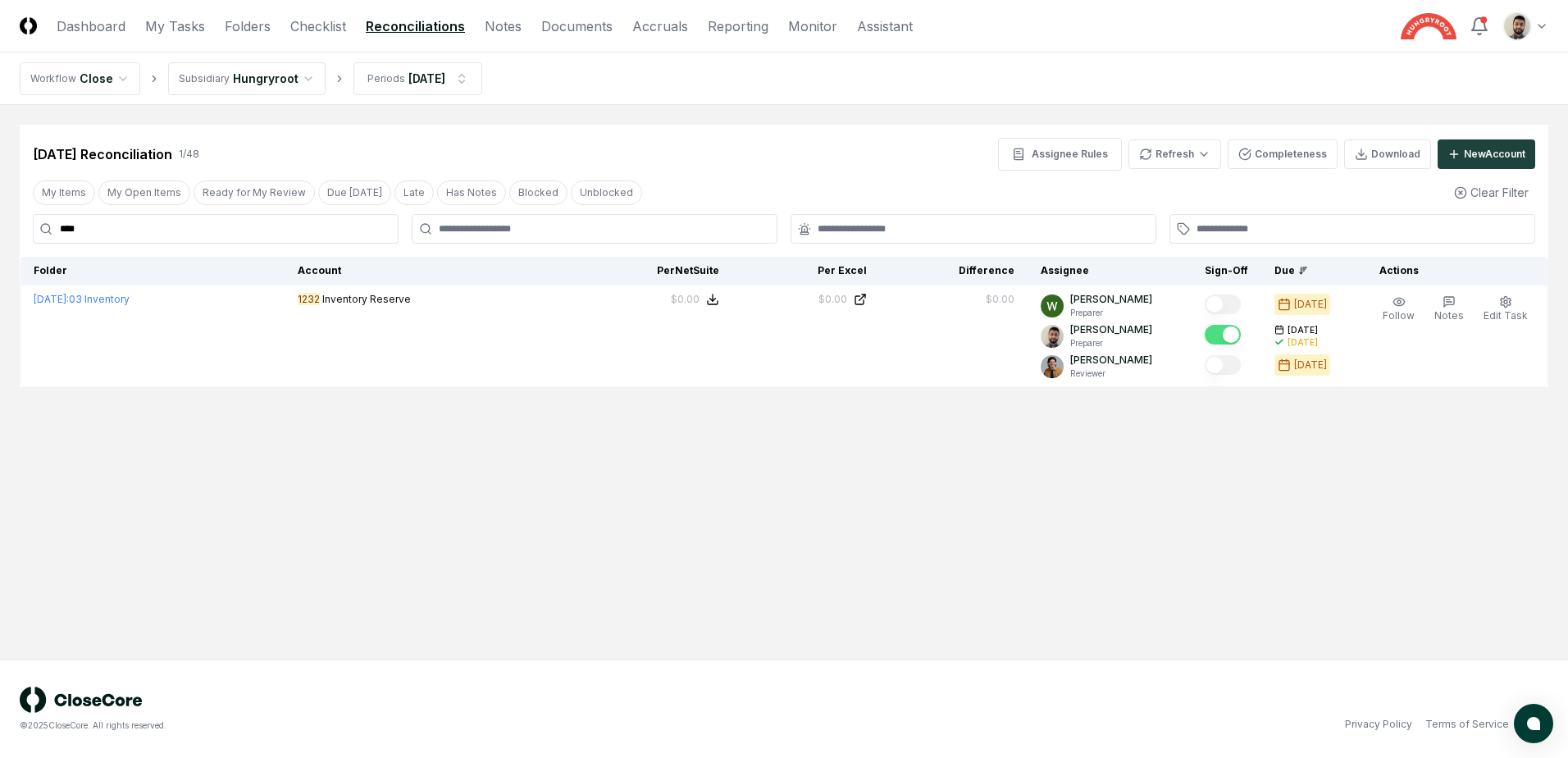
drag, startPoint x: 127, startPoint y: 239, endPoint x: 51, endPoint y: 221, distance: 78.1
click at [51, 221] on input "****" at bounding box center [215, 228] width 366 height 29
drag, startPoint x: 119, startPoint y: 236, endPoint x: 15, endPoint y: 224, distance: 104.7
click at [15, 224] on main "Cancel Reassign [DATE] Reconciliation 1 / 48 Assignee Rules Refresh Completenes…" at bounding box center [784, 382] width 1568 height 555
click at [52, 221] on input "****" at bounding box center [215, 228] width 366 height 29
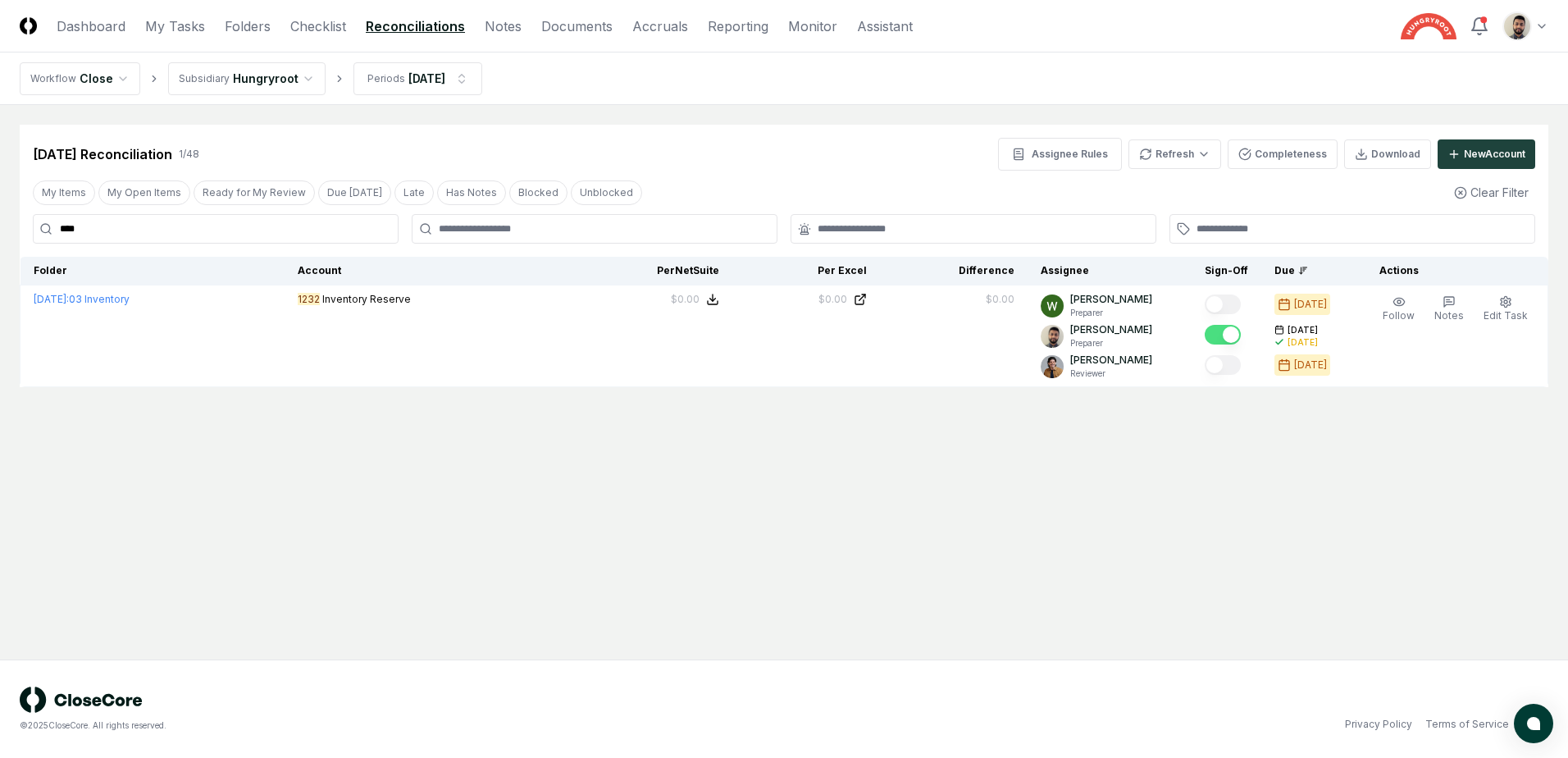
drag, startPoint x: 151, startPoint y: 229, endPoint x: 21, endPoint y: 216, distance: 130.6
click at [17, 216] on main "Cancel Reassign [DATE] Reconciliation 1 / 48 Assignee Rules Refresh Completenes…" at bounding box center [784, 382] width 1568 height 555
click at [47, 231] on div "****" at bounding box center [215, 228] width 366 height 29
type input "****"
drag, startPoint x: 136, startPoint y: 227, endPoint x: 40, endPoint y: 229, distance: 96.0
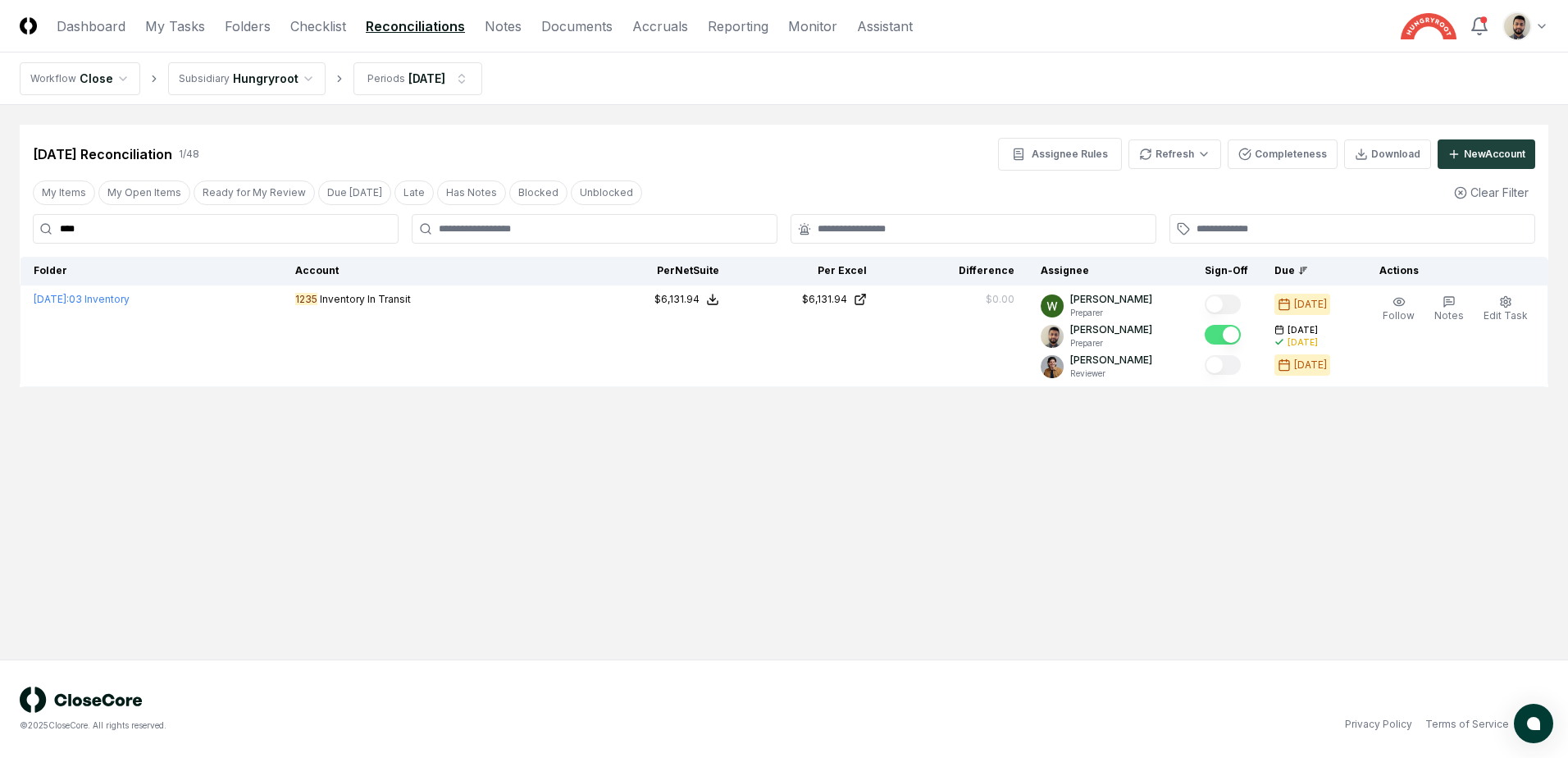
click at [40, 229] on div "****" at bounding box center [215, 228] width 366 height 29
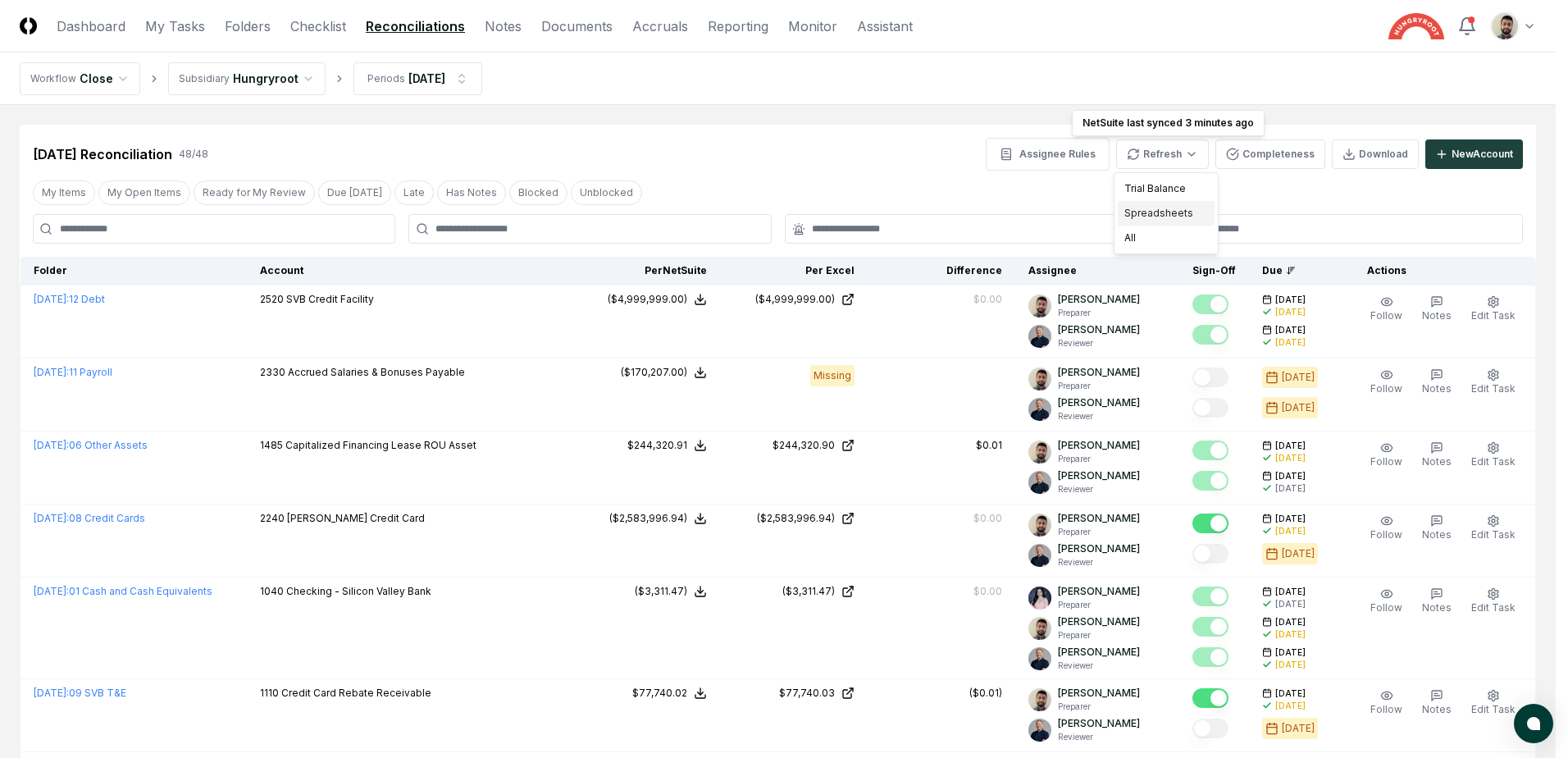
click at [1178, 210] on div "Spreadsheets" at bounding box center [1166, 213] width 97 height 25
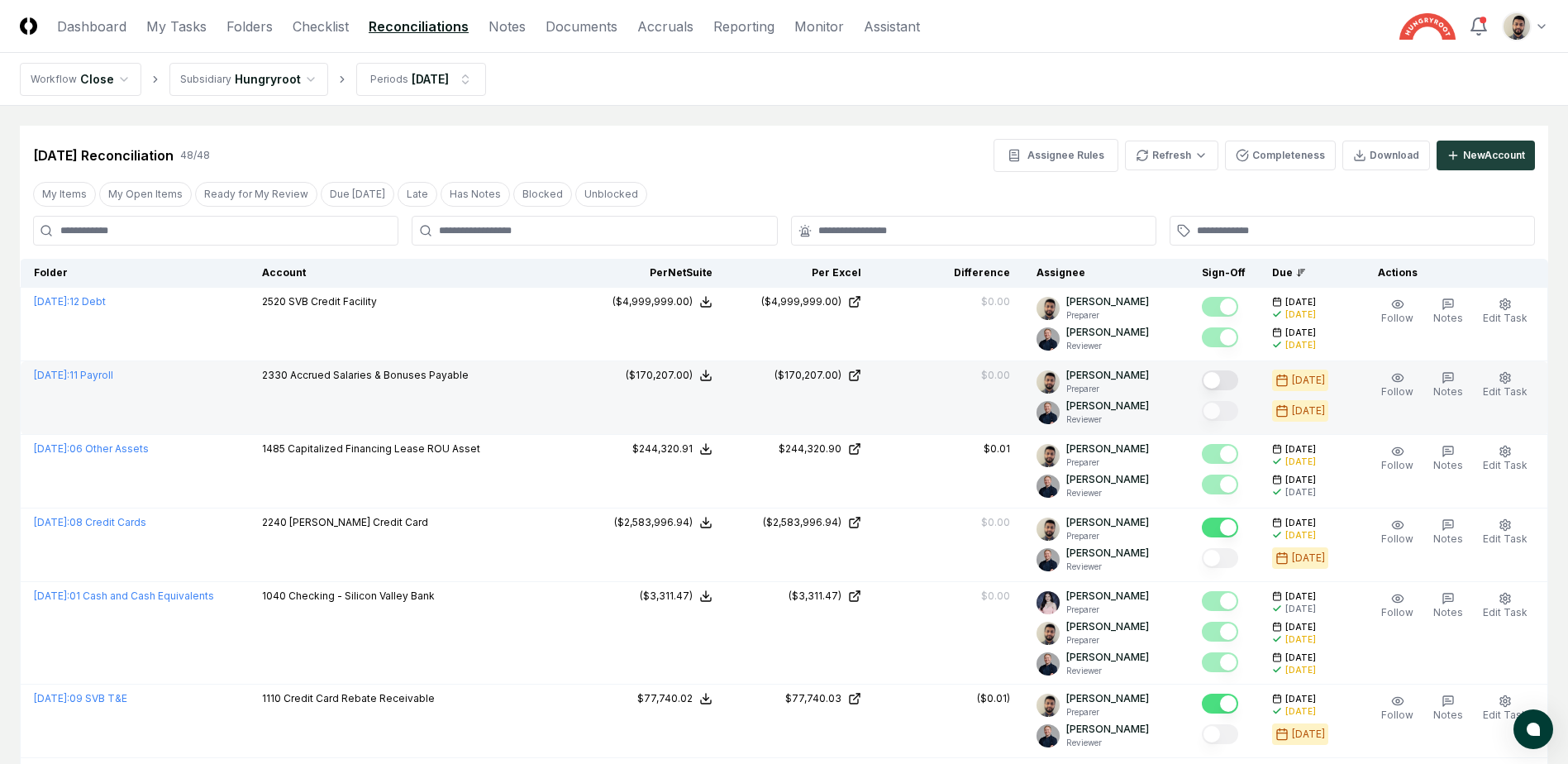
click at [1238, 381] on button "Mark complete" at bounding box center [1220, 380] width 36 height 20
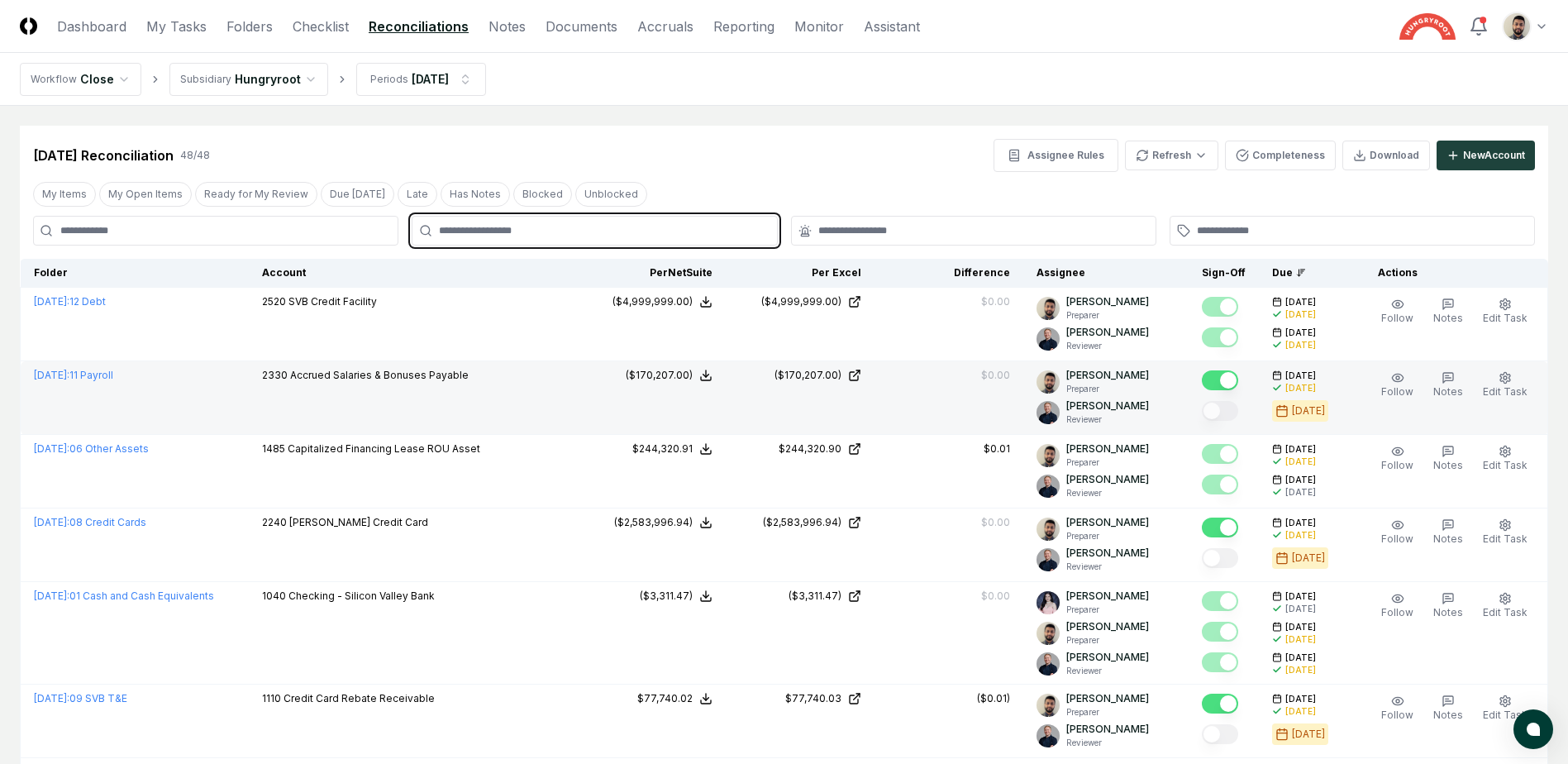
click at [490, 234] on input "text" at bounding box center [603, 230] width 327 height 15
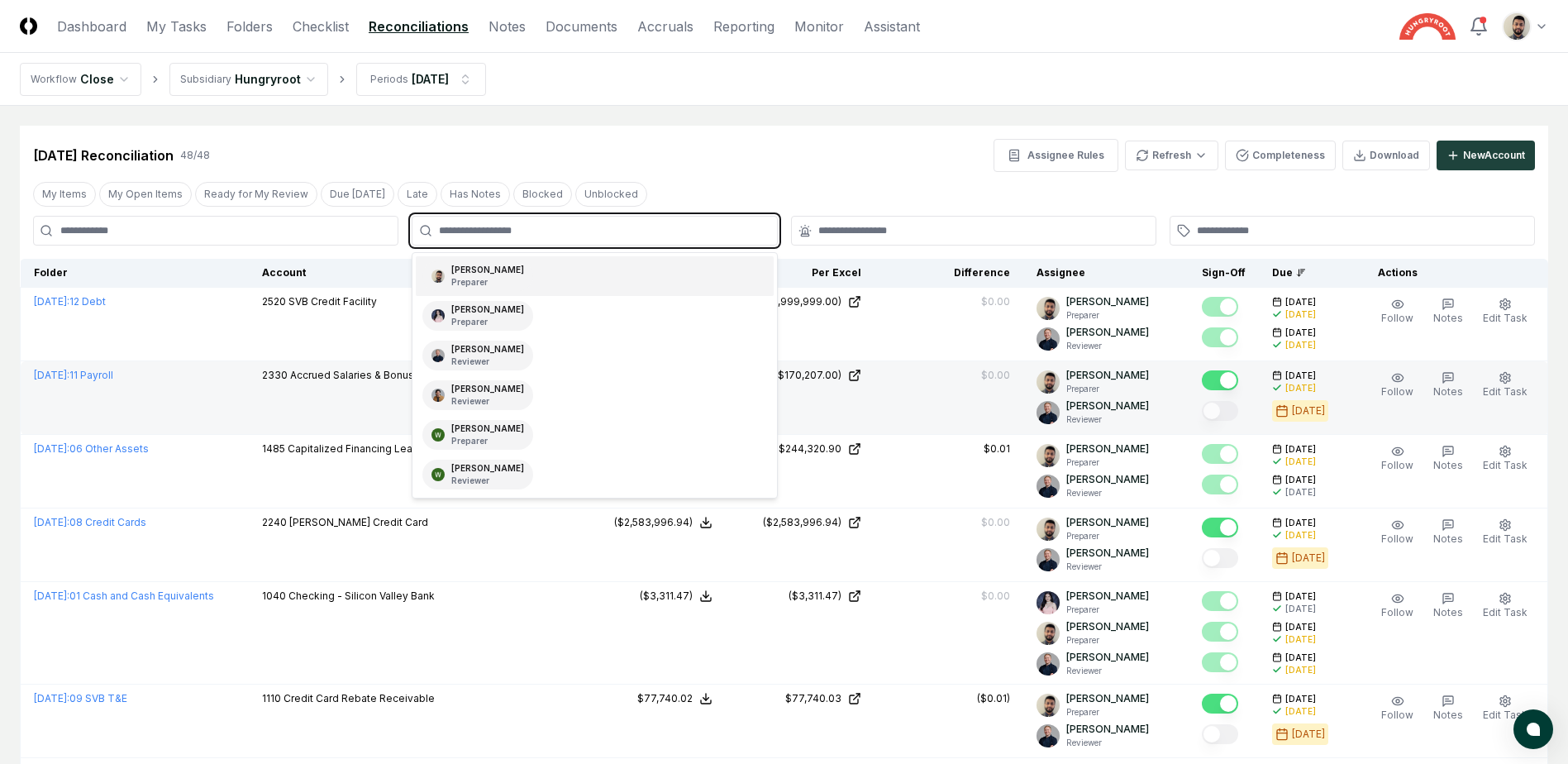
click at [477, 276] on p "Preparer" at bounding box center [488, 282] width 73 height 12
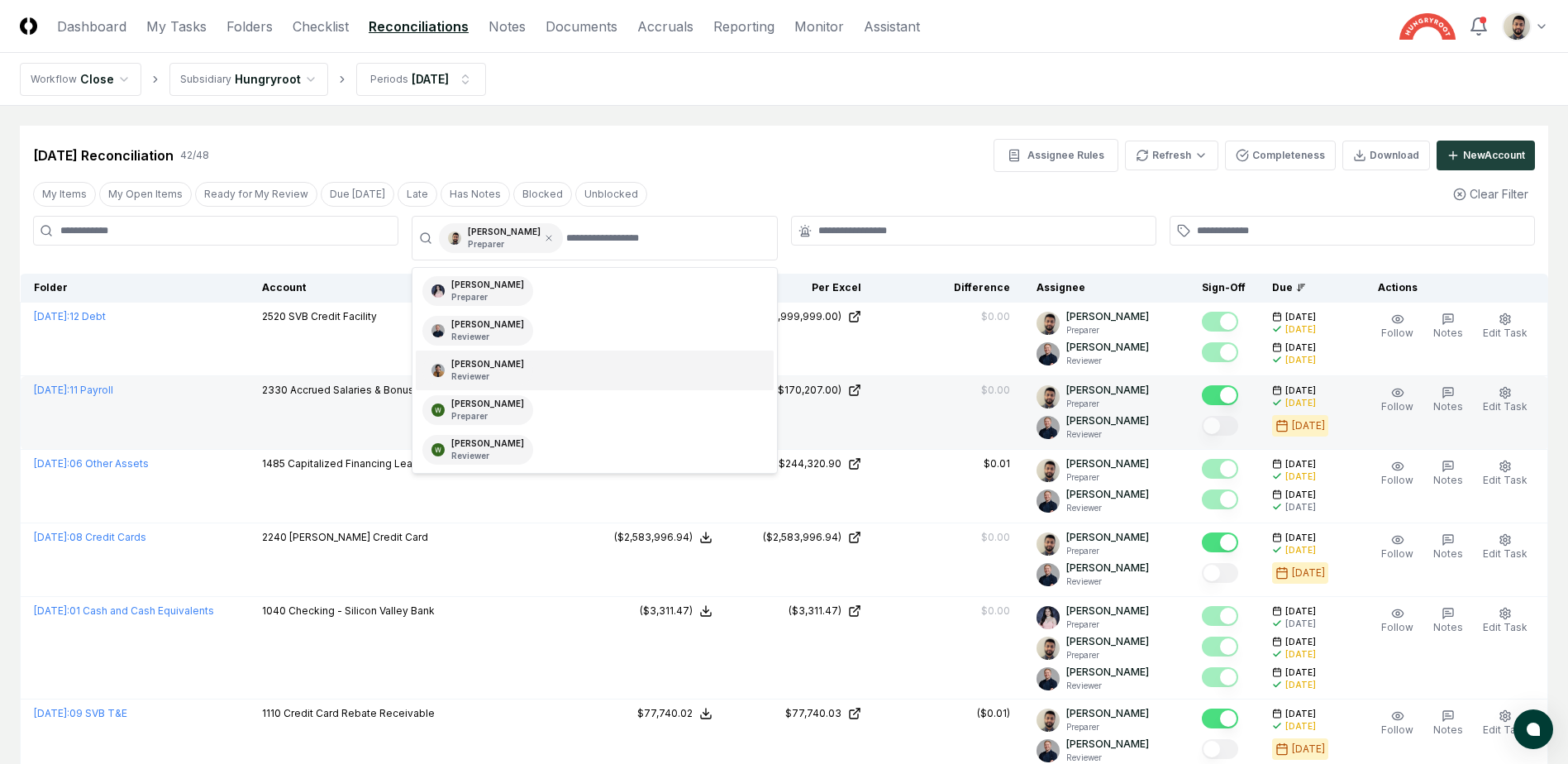
click at [882, 171] on div "[DATE] Reconciliation 42 / 48 Assignee Rules Refresh Completeness Download New …" at bounding box center [784, 156] width 1502 height 33
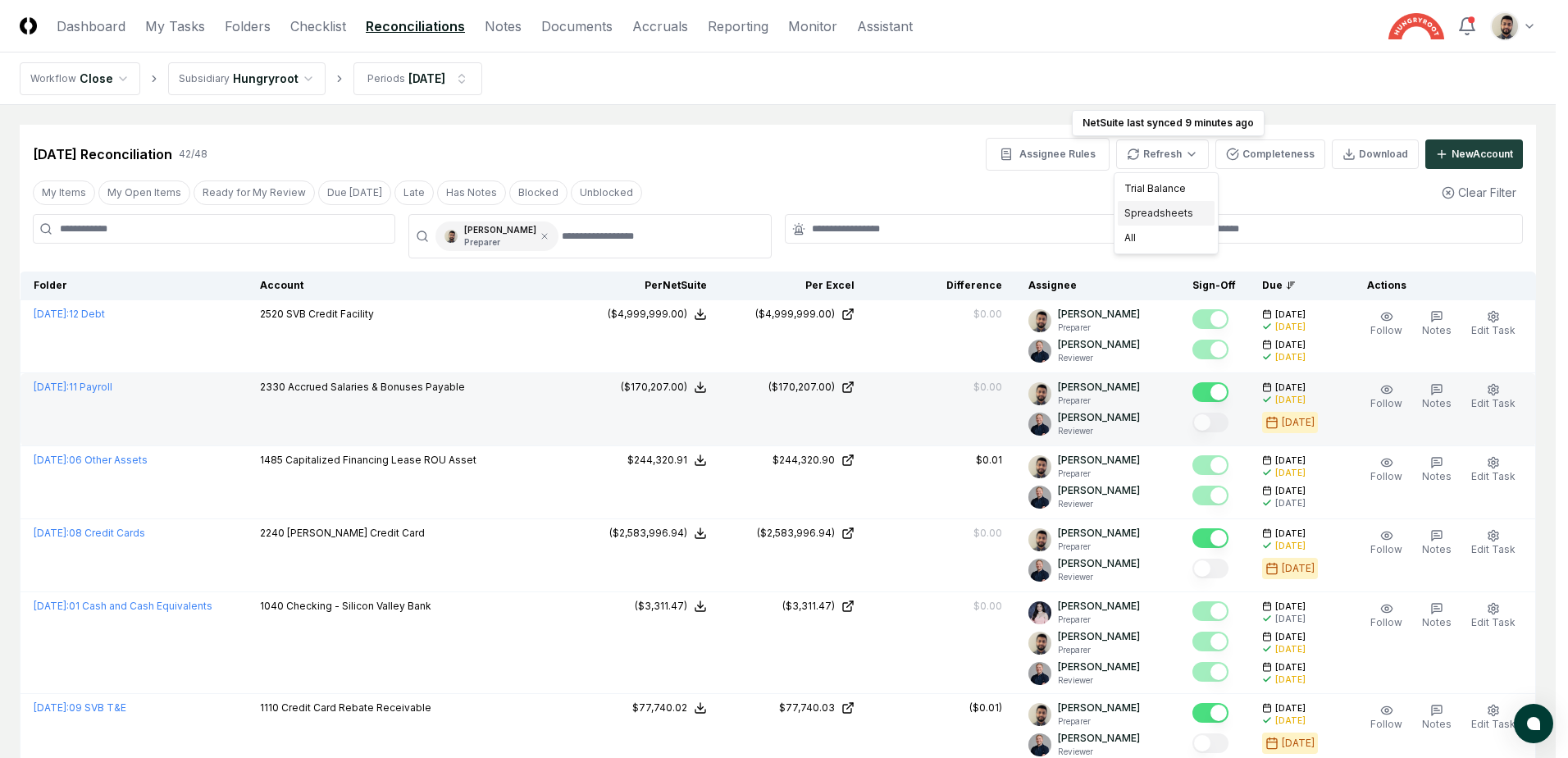
click at [1159, 215] on div "Spreadsheets" at bounding box center [1166, 213] width 97 height 25
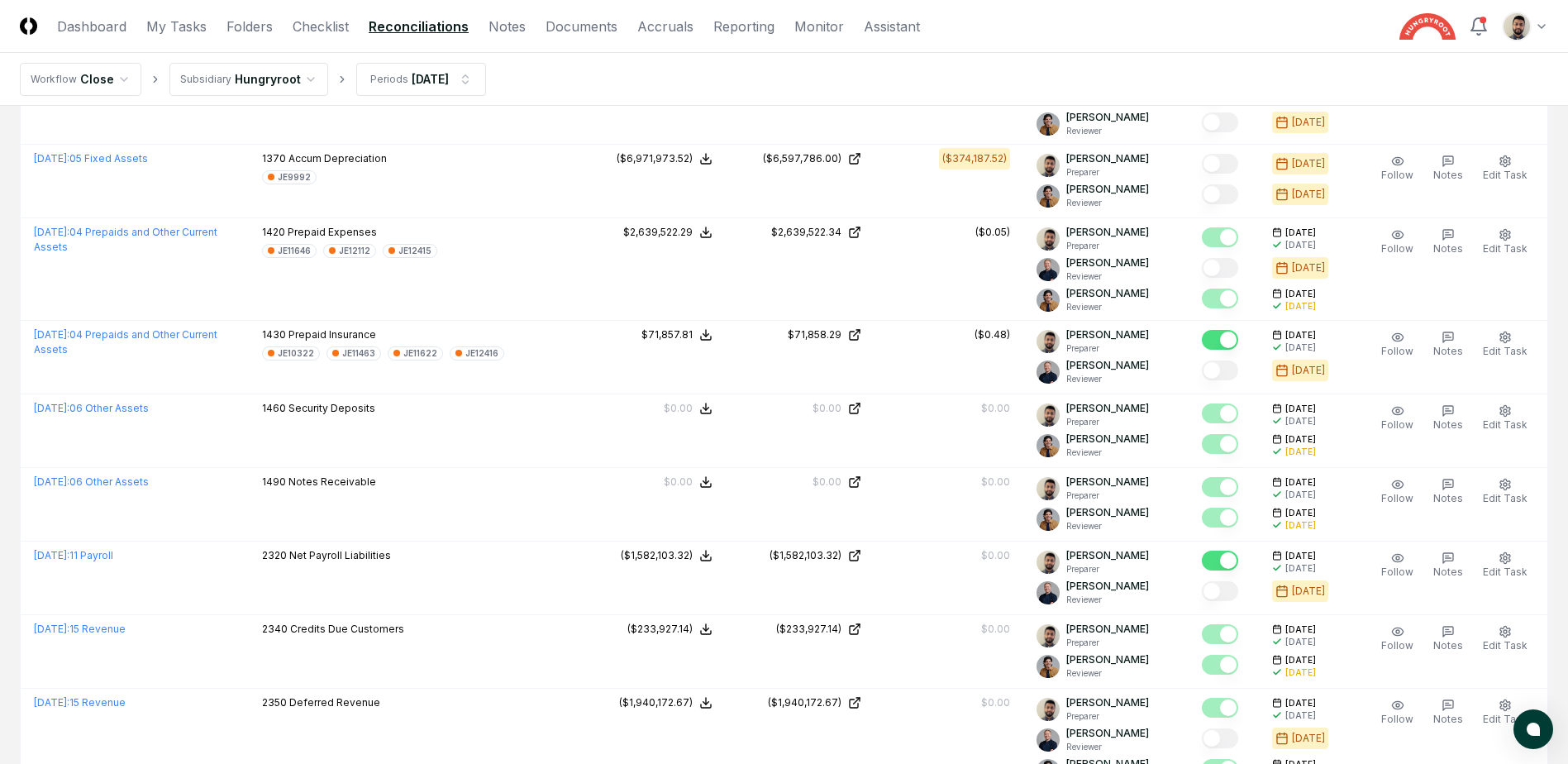
scroll to position [2481, 0]
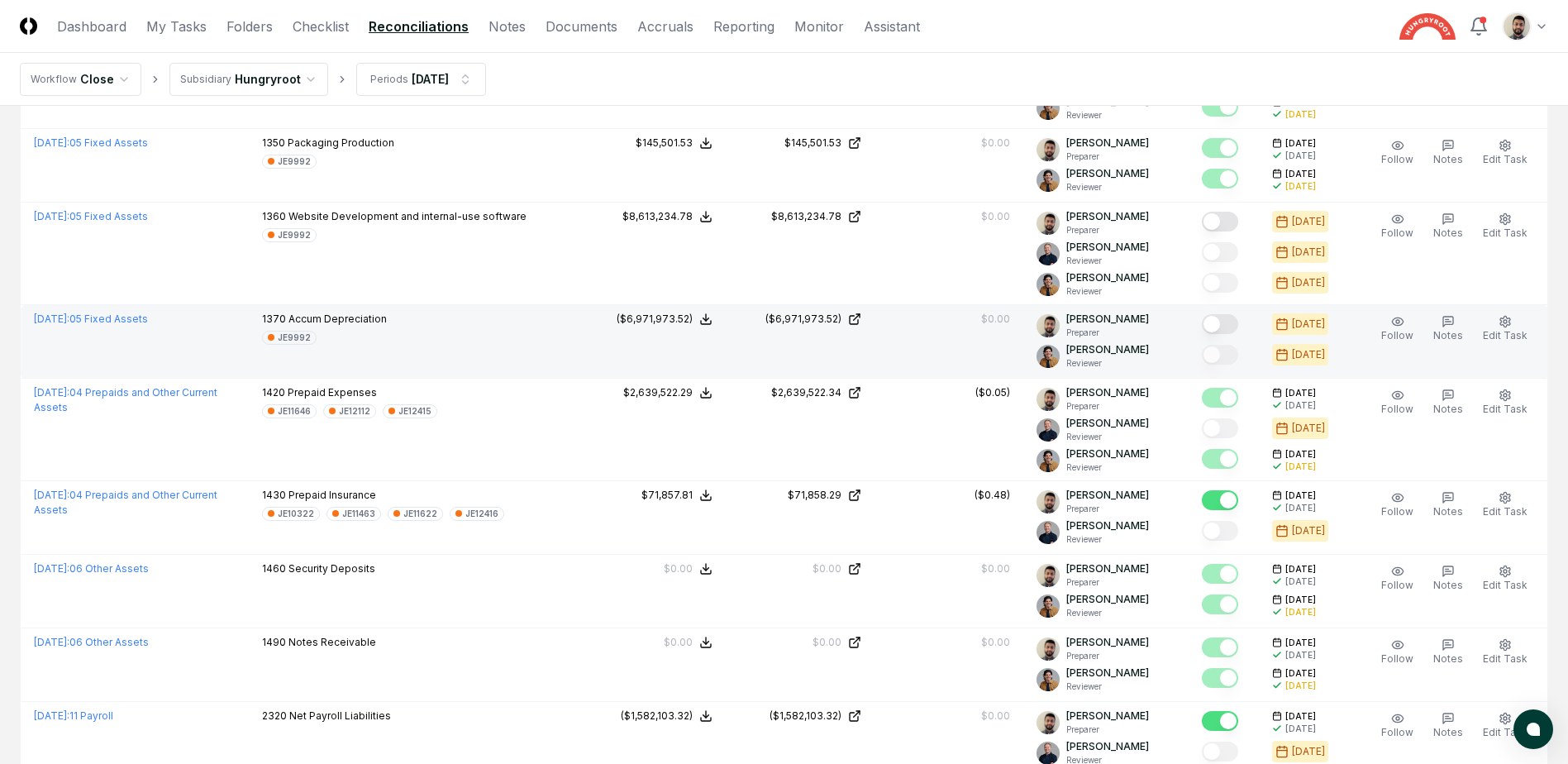
click at [1238, 322] on button "Mark complete" at bounding box center [1220, 324] width 36 height 20
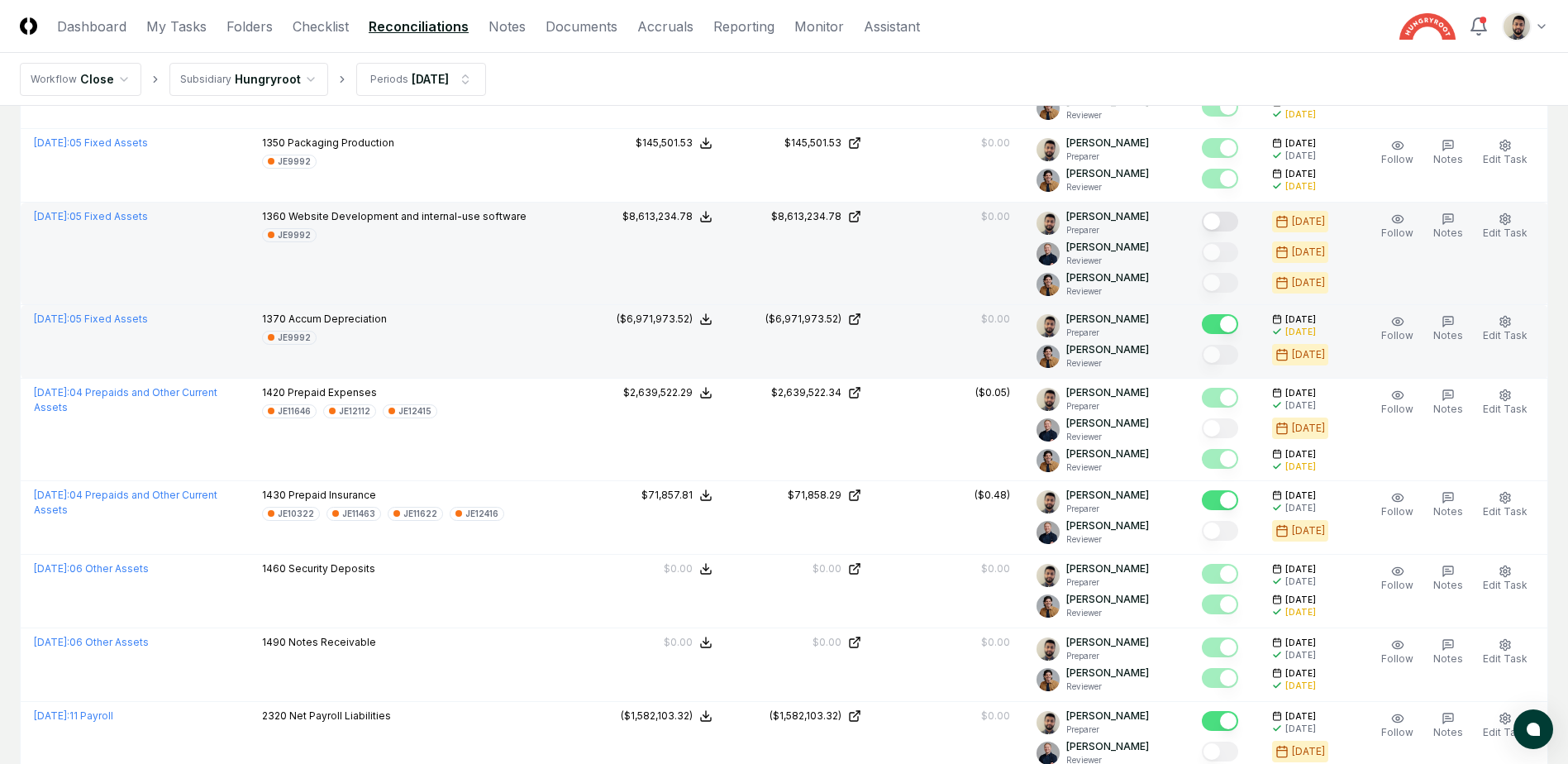
click at [1236, 218] on button "Mark complete" at bounding box center [1220, 221] width 36 height 20
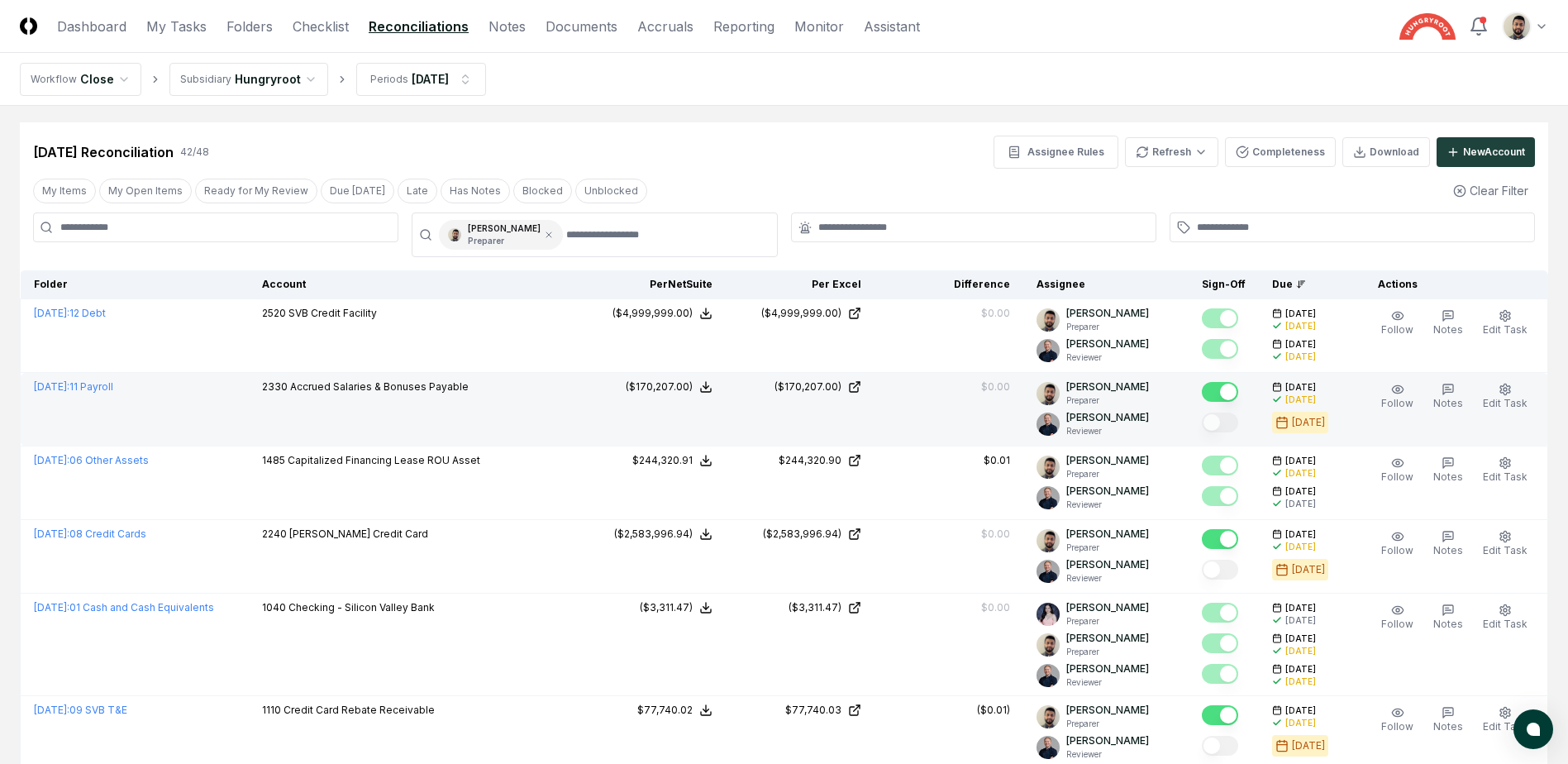
scroll to position [0, 0]
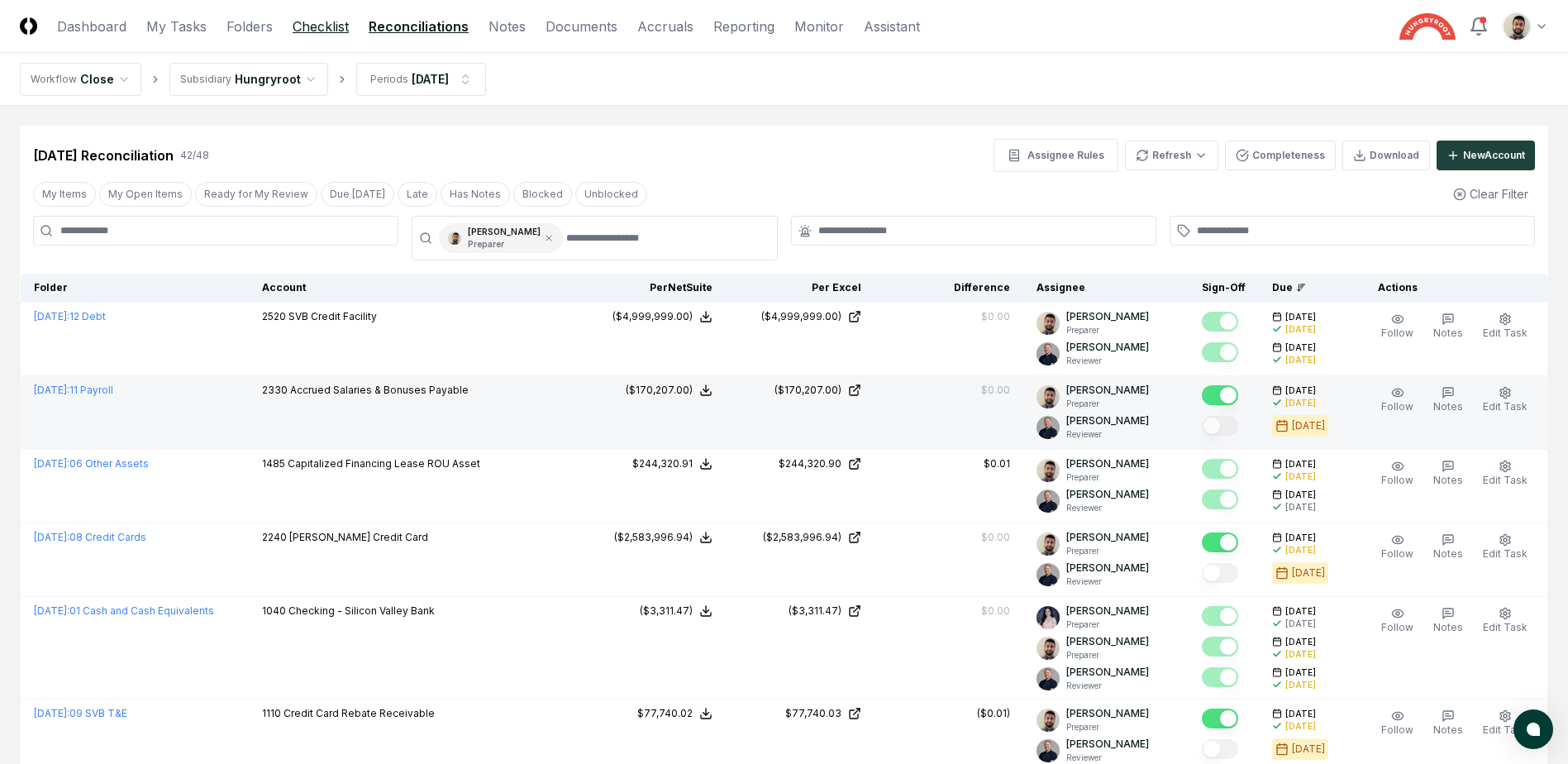
click at [308, 21] on link "Checklist" at bounding box center [320, 26] width 56 height 20
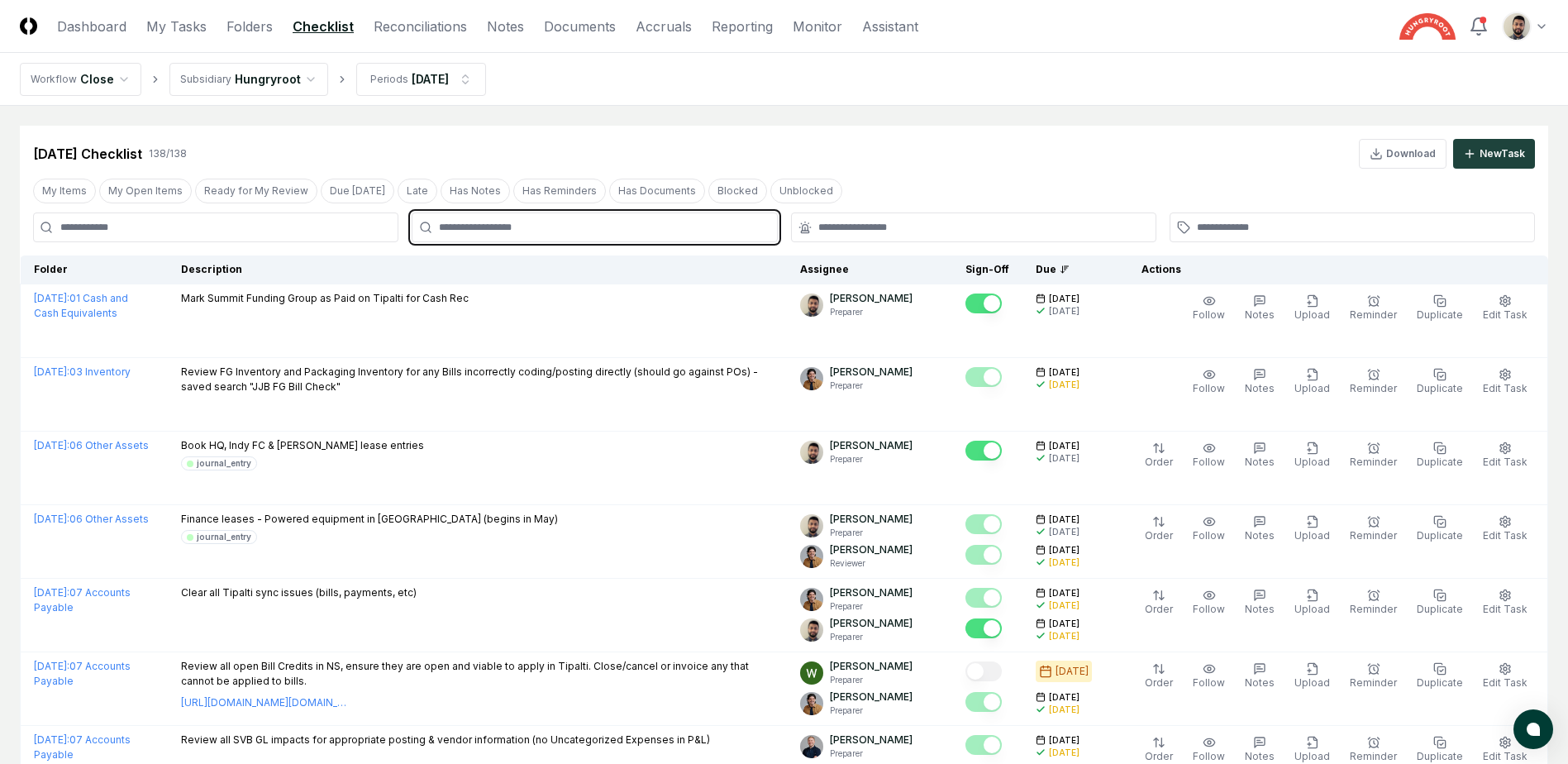
click at [504, 228] on input "text" at bounding box center [603, 227] width 327 height 15
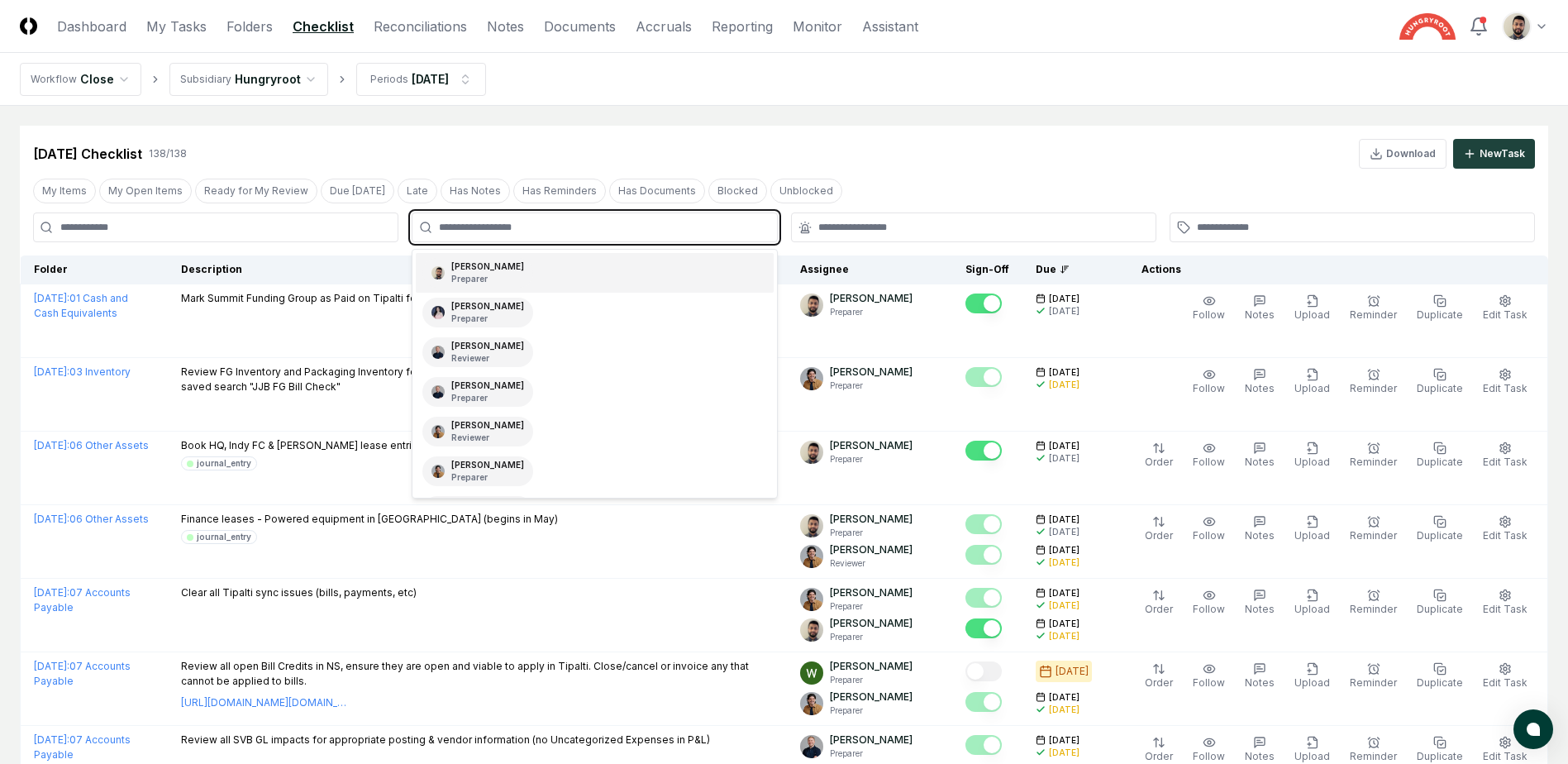
click at [499, 263] on div "[PERSON_NAME] Preparer" at bounding box center [477, 273] width 111 height 29
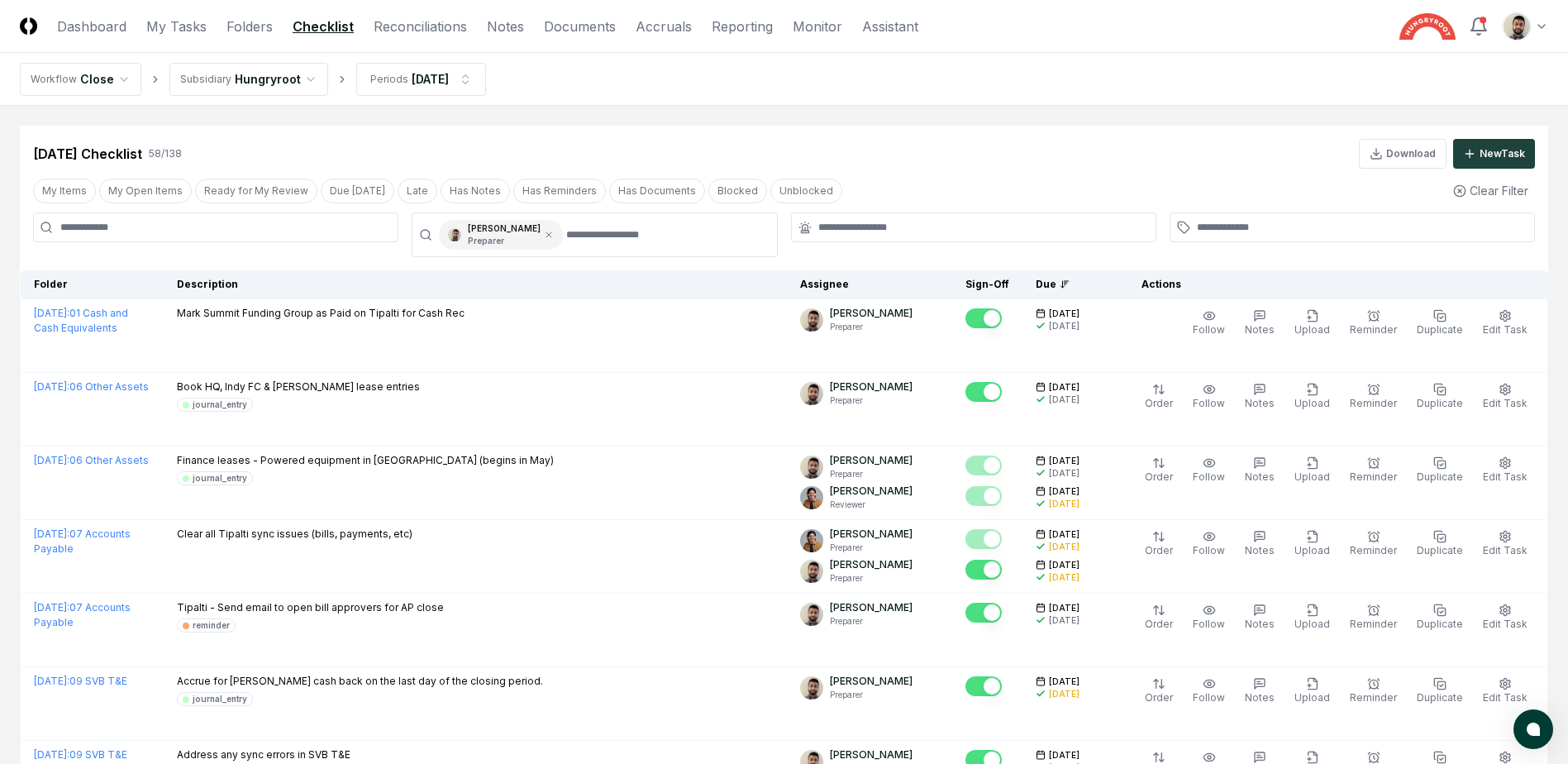
click at [1136, 177] on div "My Items My Open Items Ready for My Review Due [DATE] Late Has Notes Has Remind…" at bounding box center [784, 190] width 1528 height 30
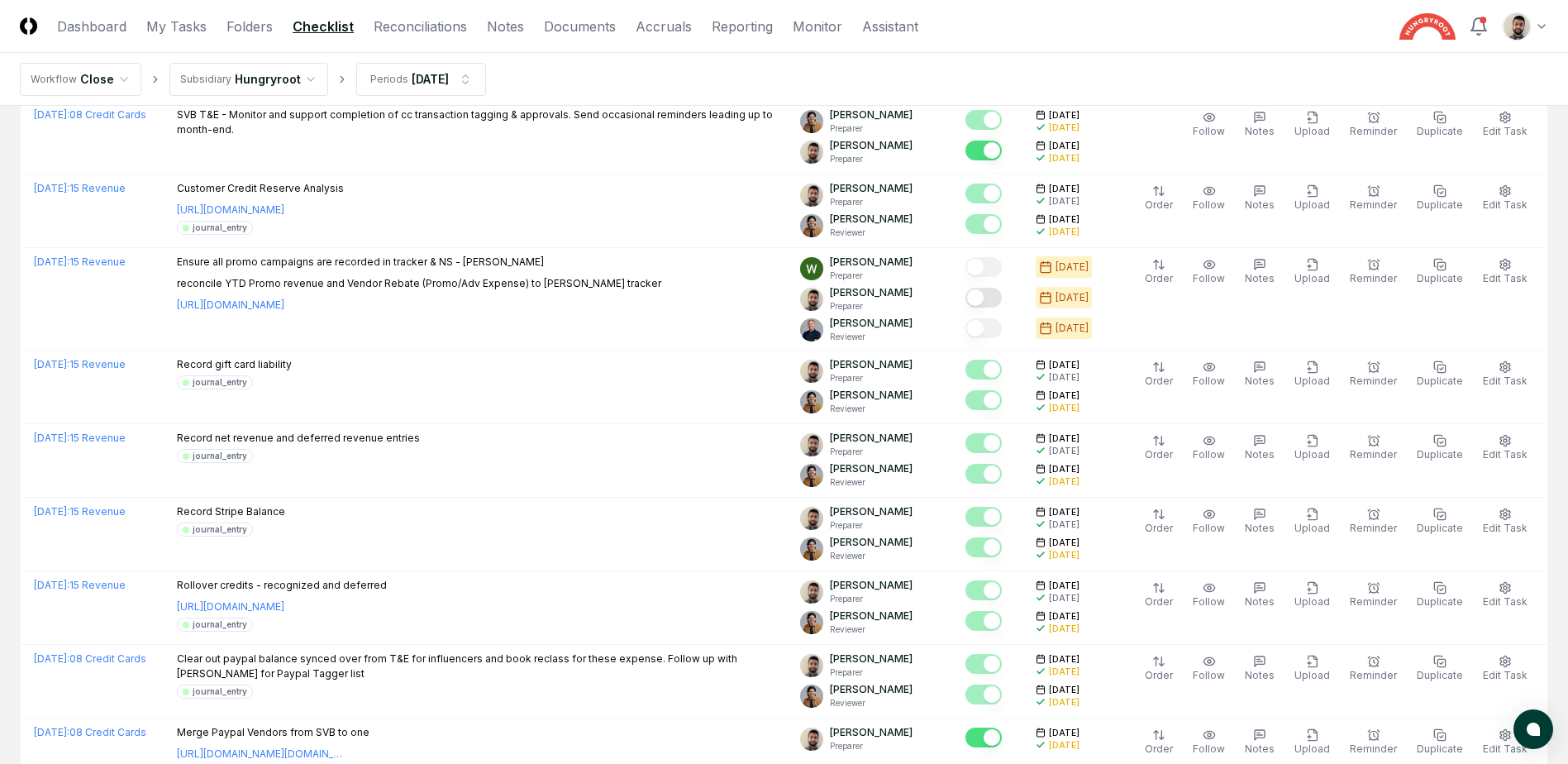
scroll to position [1158, 0]
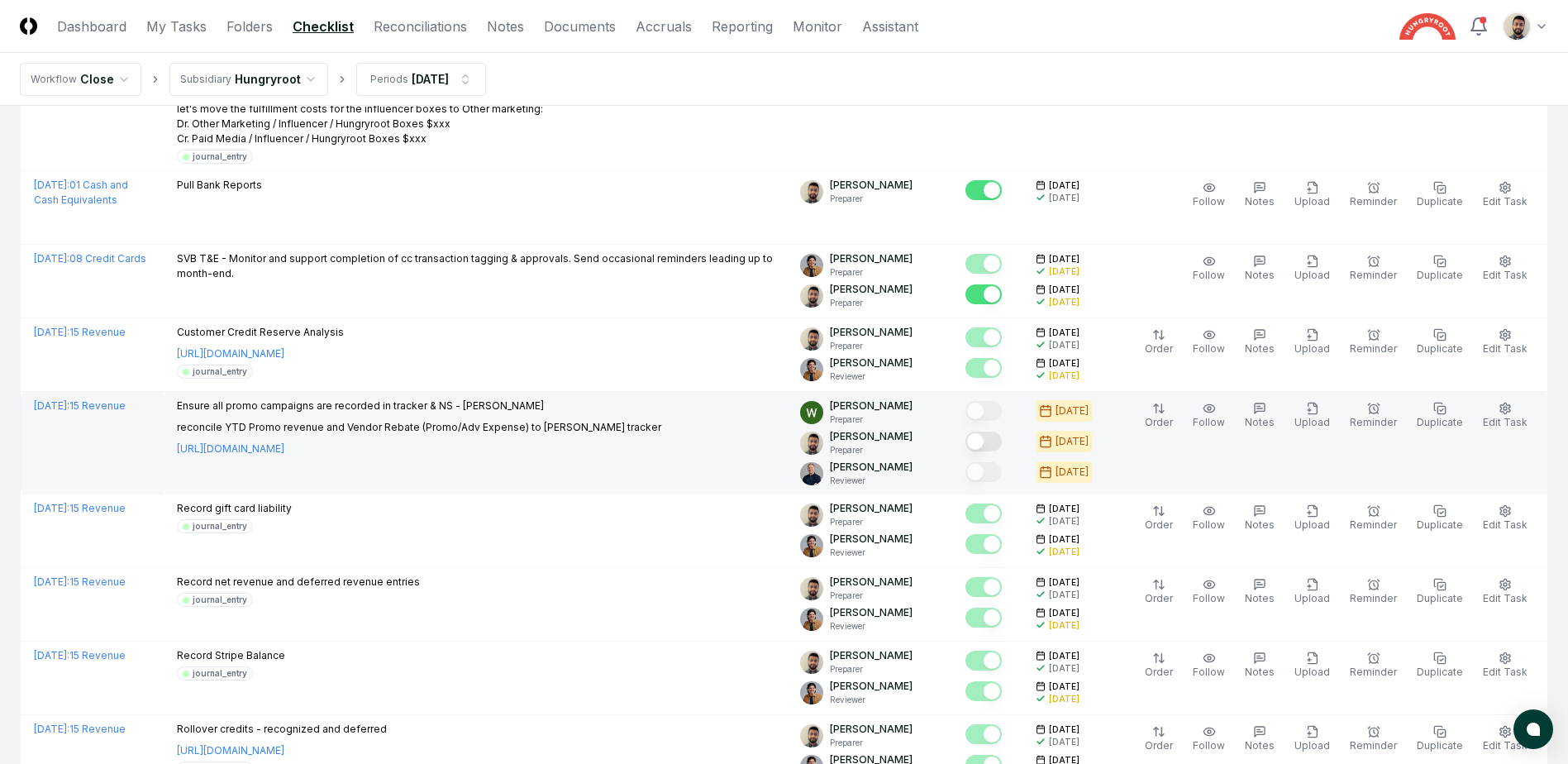
click at [1002, 444] on button "Mark complete" at bounding box center [983, 441] width 36 height 20
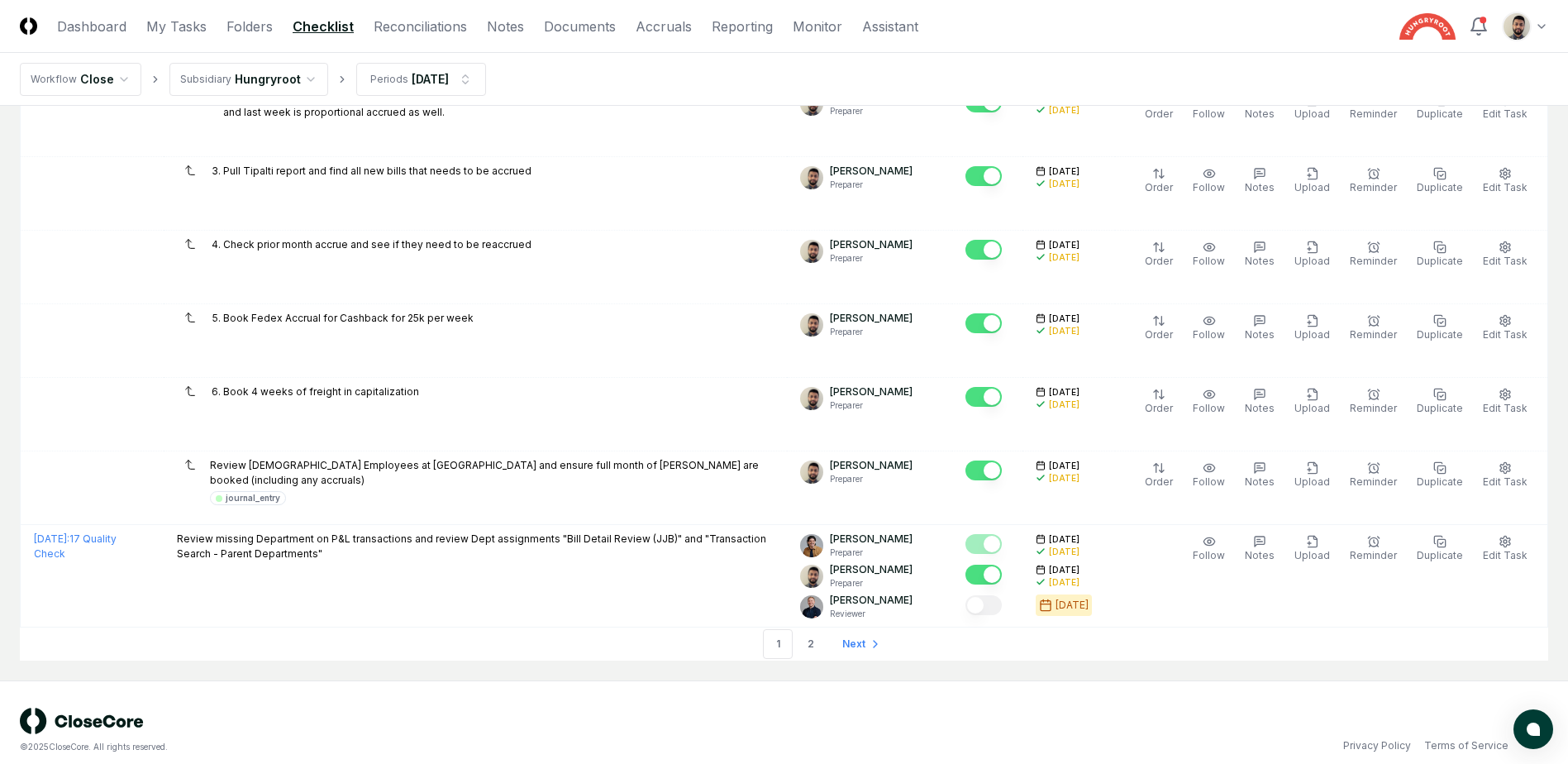
scroll to position [3600, 0]
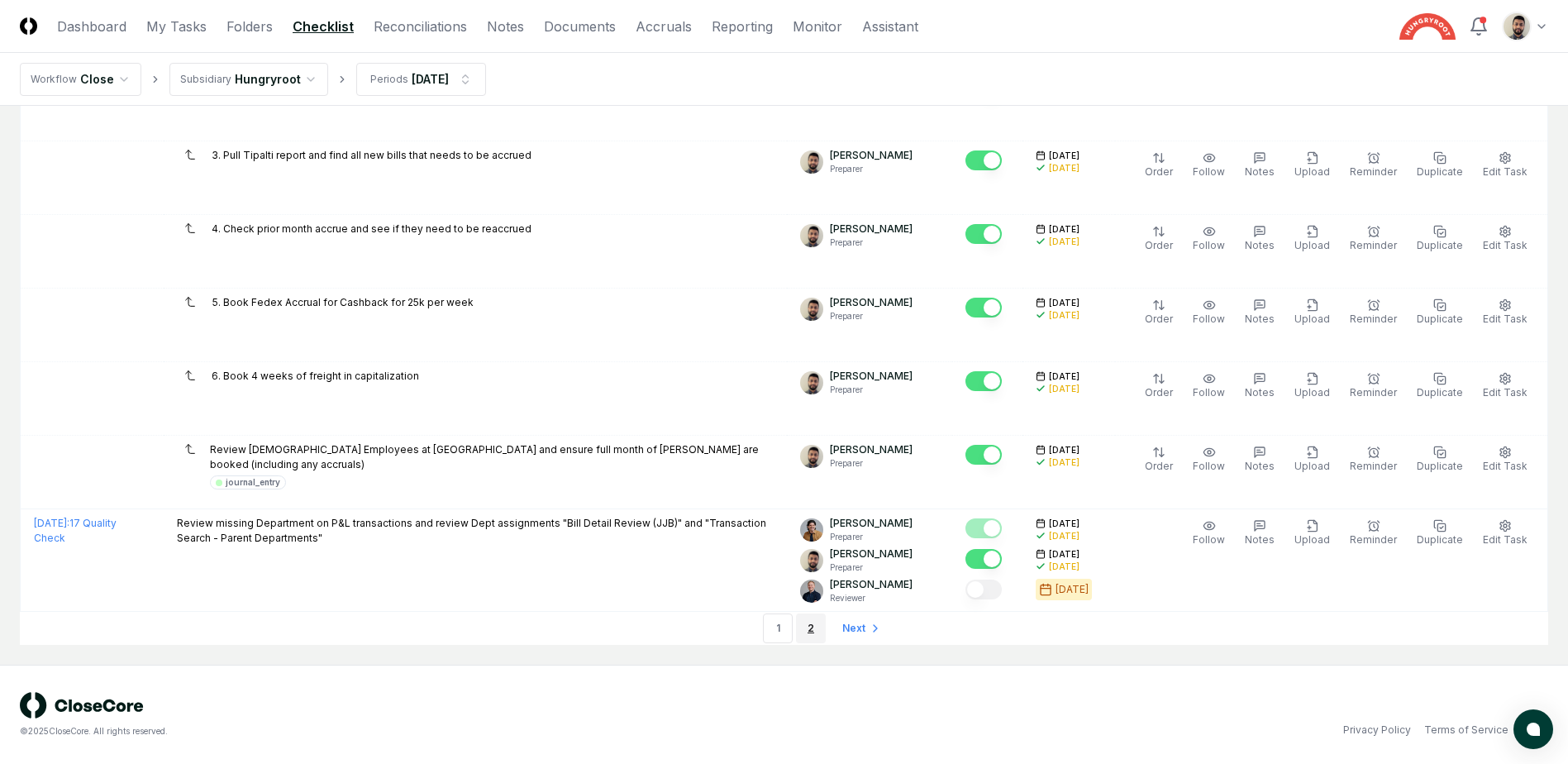
click at [812, 626] on link "2" at bounding box center [810, 628] width 29 height 29
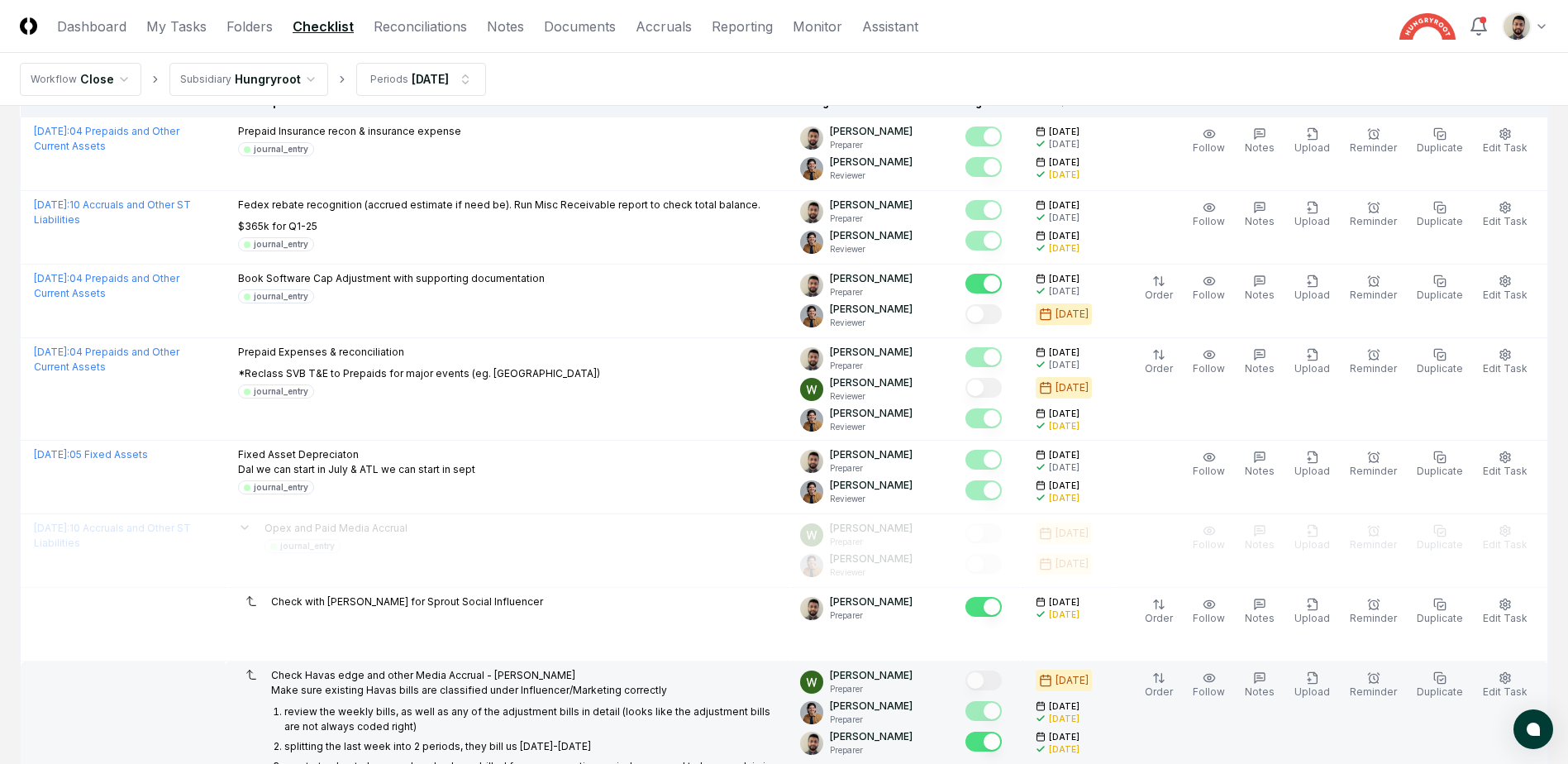
scroll to position [331, 0]
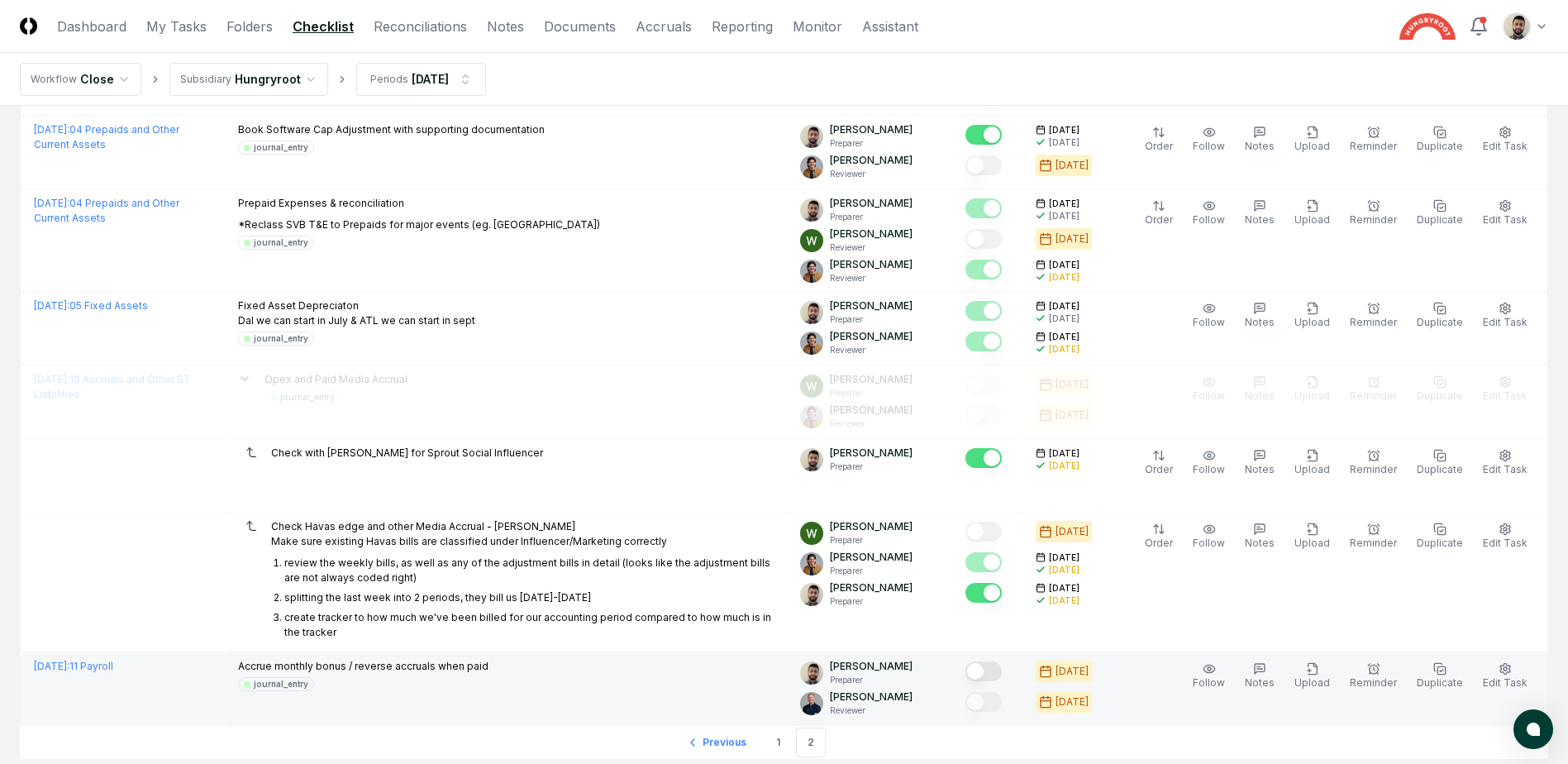
click at [1002, 675] on button "Mark complete" at bounding box center [983, 671] width 36 height 20
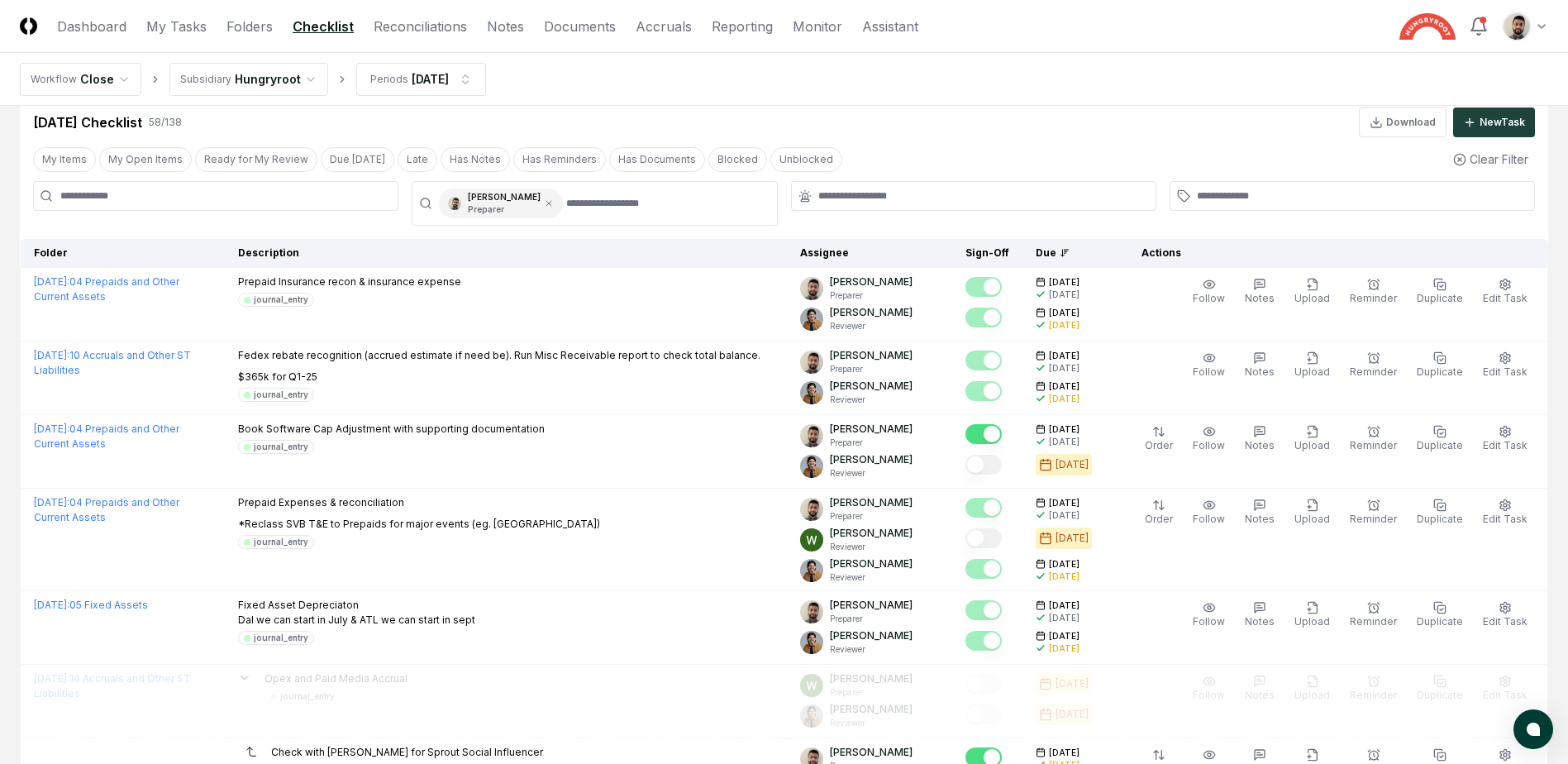
scroll to position [445, 0]
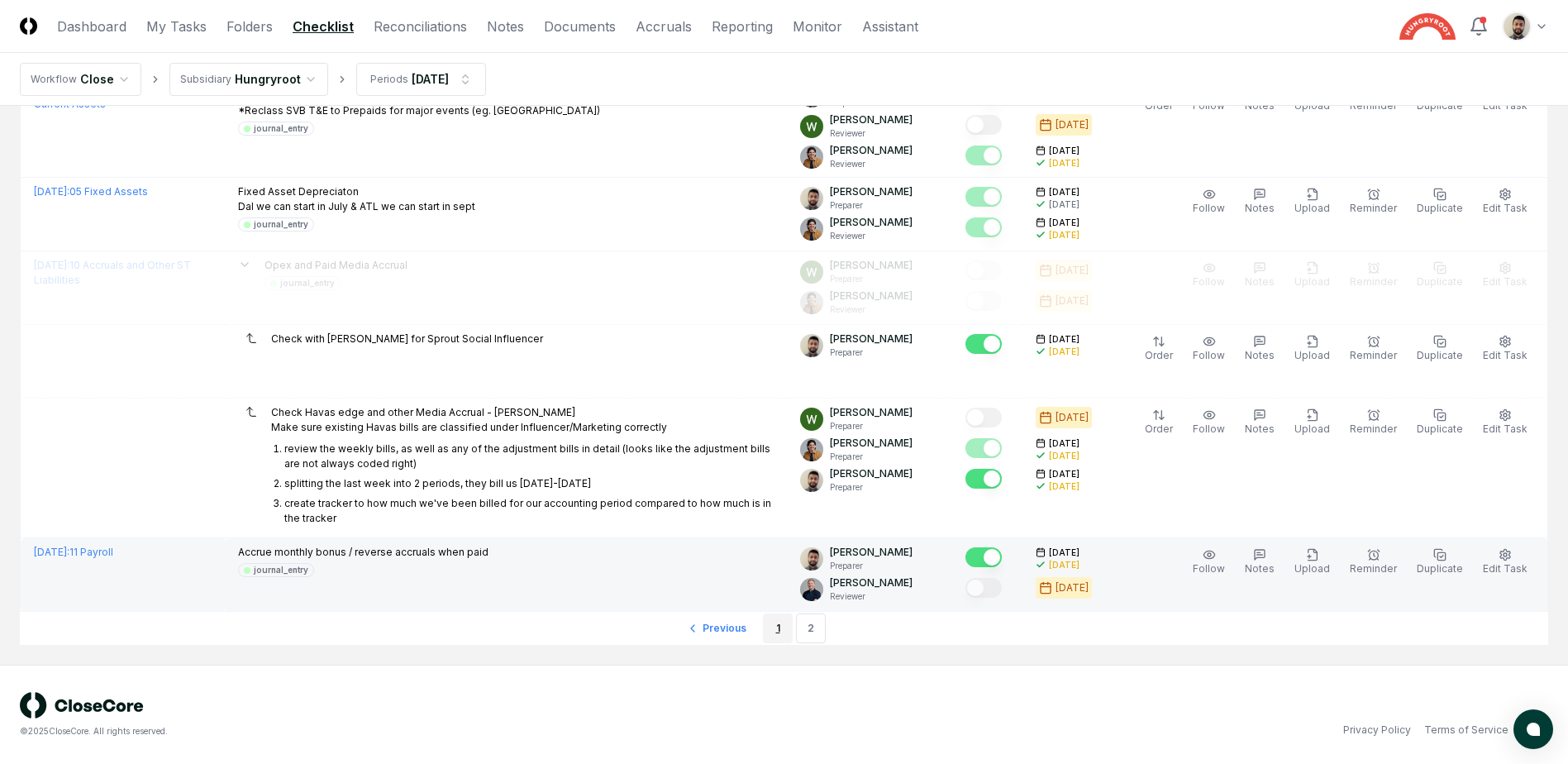
click at [778, 638] on link "1" at bounding box center [778, 628] width 29 height 29
